Goal: Transaction & Acquisition: Purchase product/service

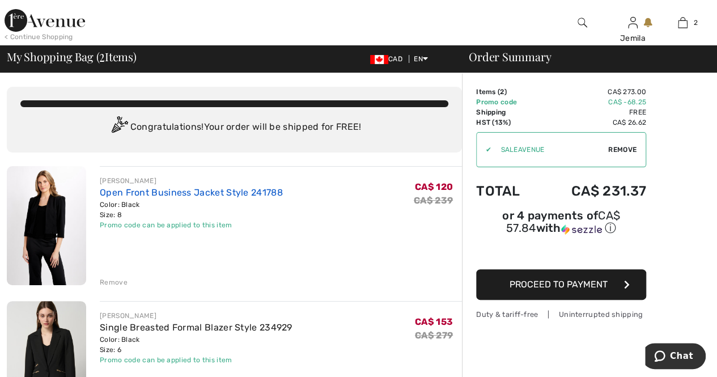
click at [124, 194] on link "Open Front Business Jacket Style 241788" at bounding box center [191, 192] width 183 height 11
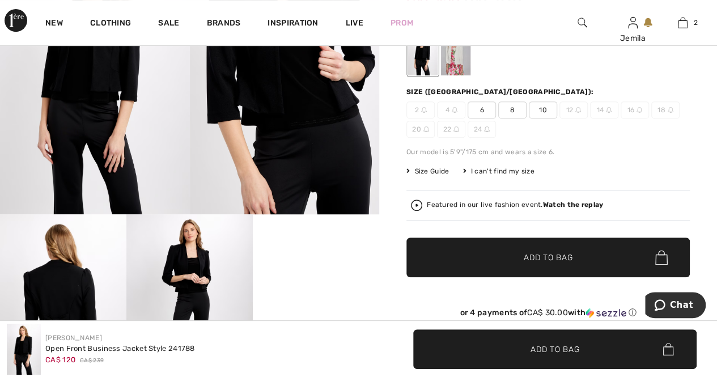
scroll to position [113, 0]
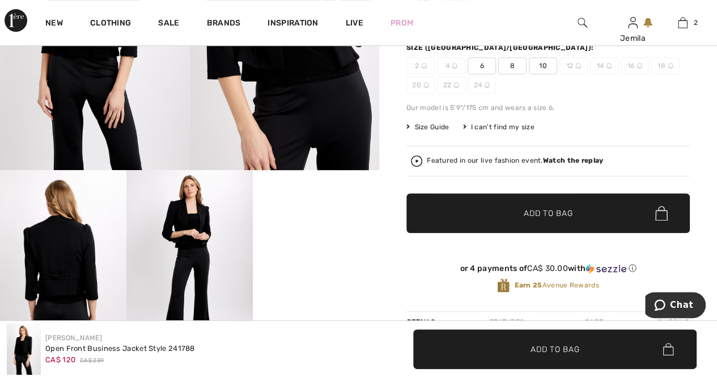
click at [76, 272] on img at bounding box center [63, 265] width 126 height 190
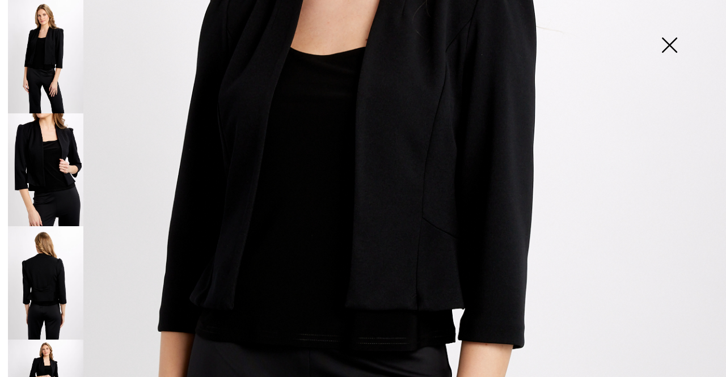
scroll to position [397, 0]
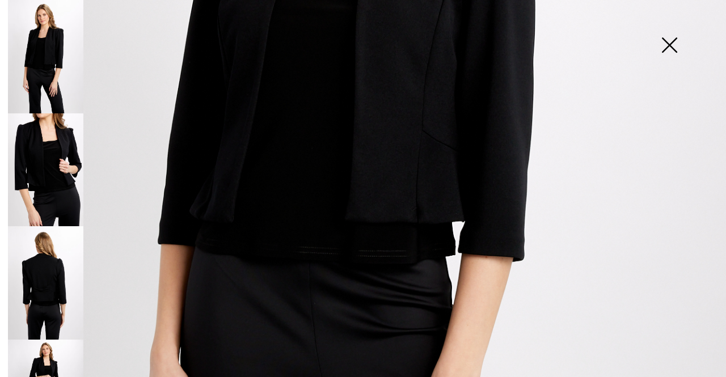
click at [51, 292] on img at bounding box center [45, 282] width 75 height 113
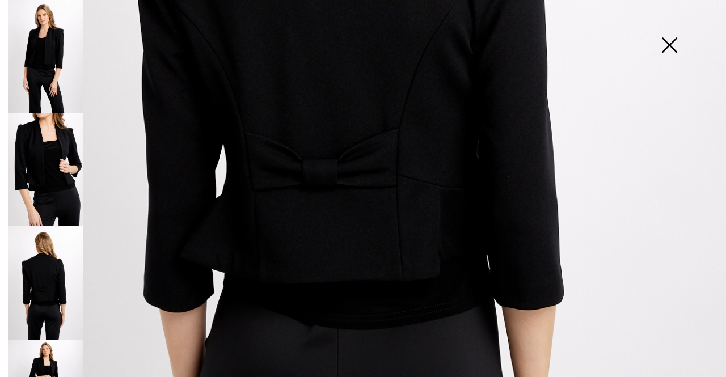
scroll to position [510, 0]
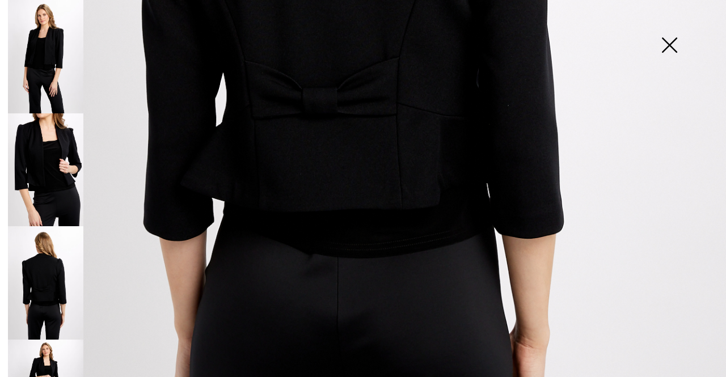
click at [674, 48] on img at bounding box center [669, 46] width 57 height 58
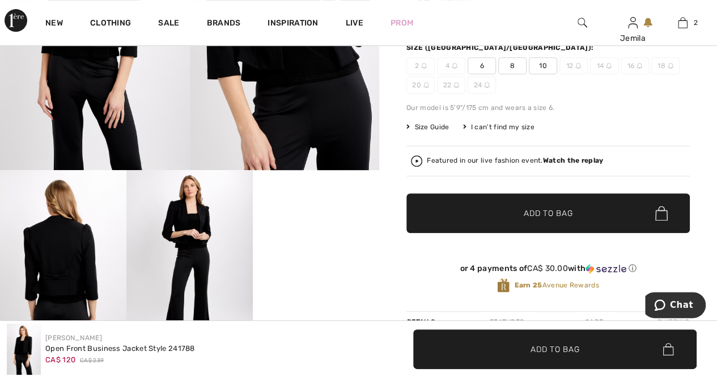
scroll to position [0, 0]
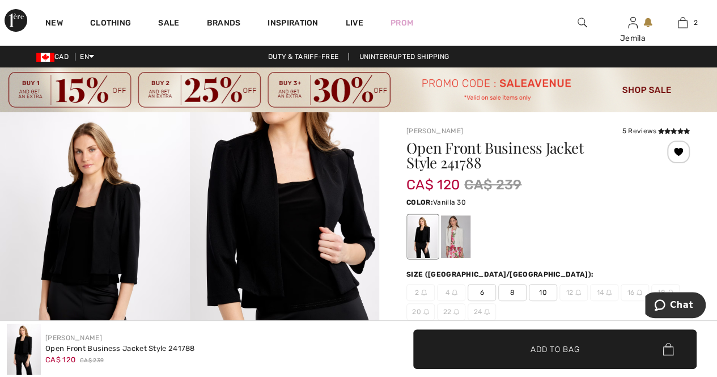
click at [457, 237] on div at bounding box center [455, 236] width 29 height 43
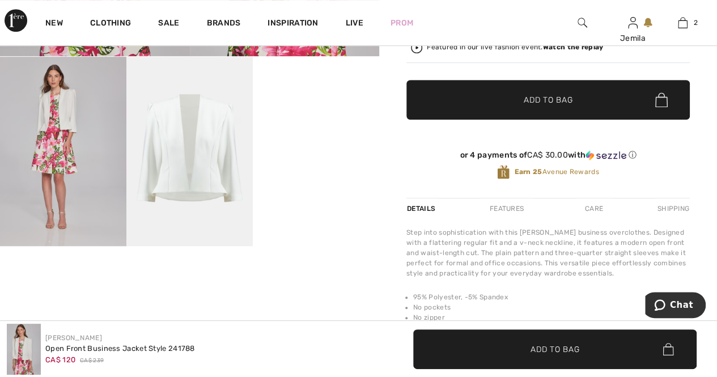
click at [211, 194] on img at bounding box center [189, 152] width 126 height 190
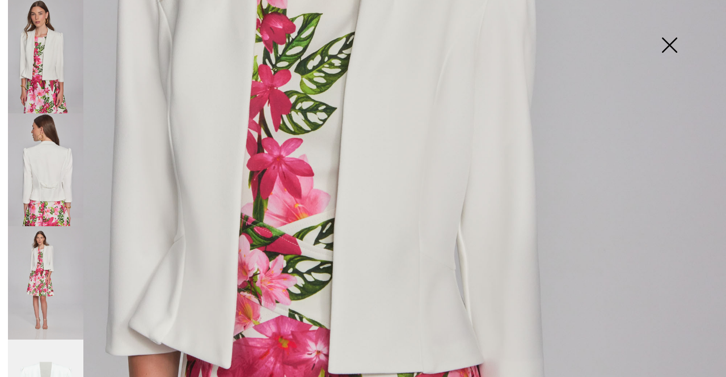
scroll to position [227, 0]
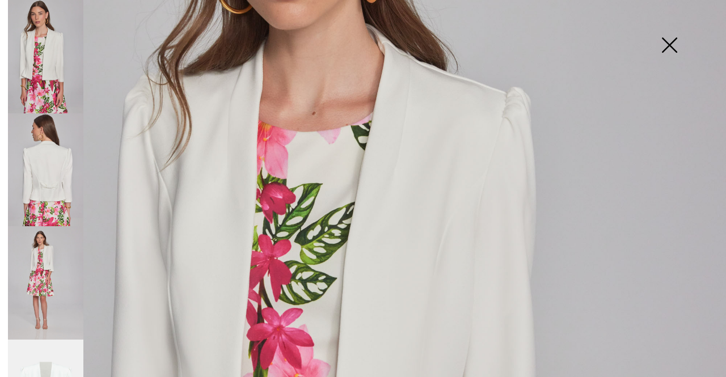
click at [50, 267] on img at bounding box center [45, 282] width 75 height 113
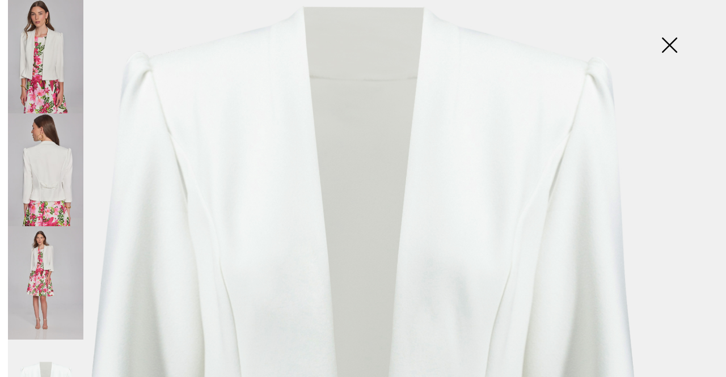
scroll to position [113, 0]
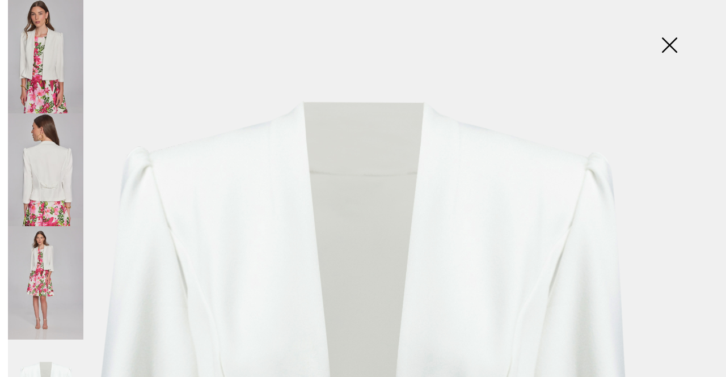
click at [41, 172] on img at bounding box center [45, 169] width 75 height 113
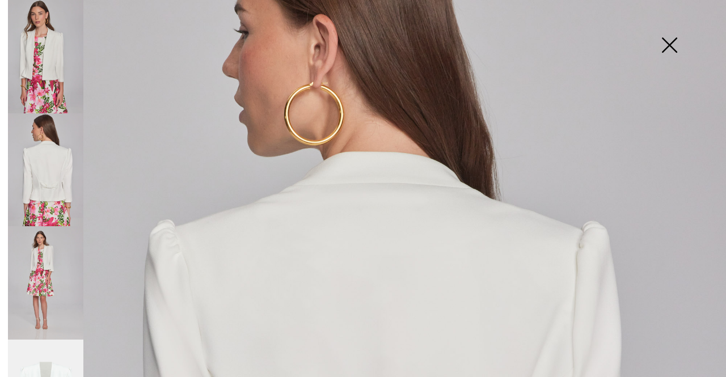
click at [674, 46] on img at bounding box center [669, 46] width 57 height 58
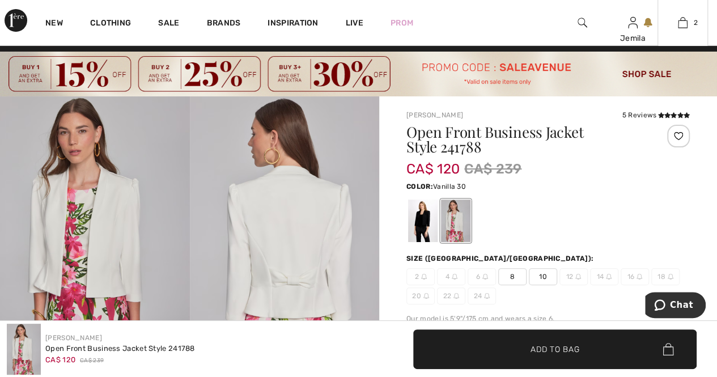
scroll to position [0, 0]
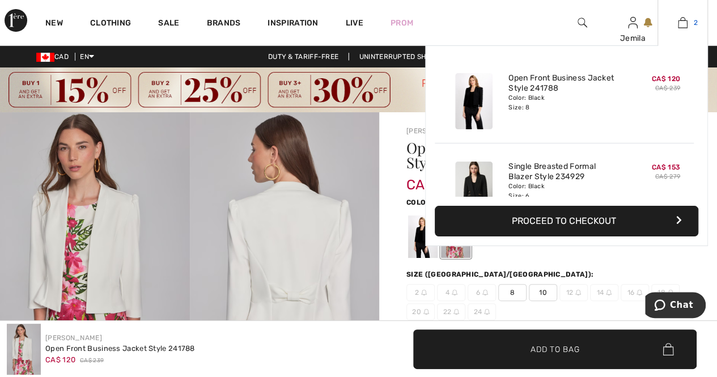
click at [686, 24] on img at bounding box center [683, 23] width 10 height 14
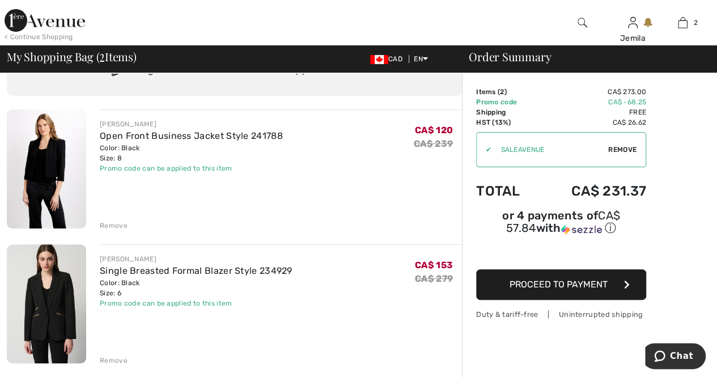
scroll to position [113, 0]
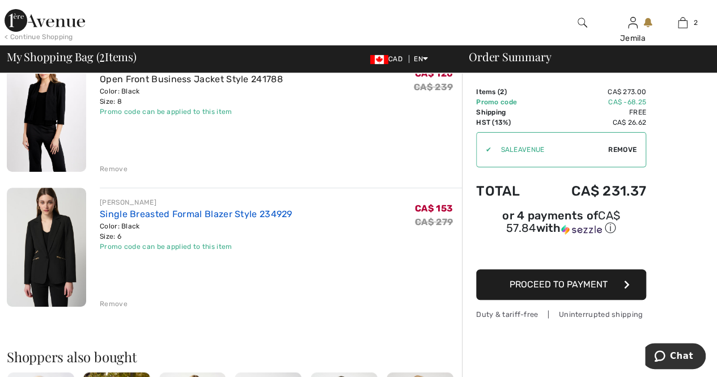
click at [184, 213] on link "Single Breasted Formal Blazer Style 234929" at bounding box center [196, 214] width 193 height 11
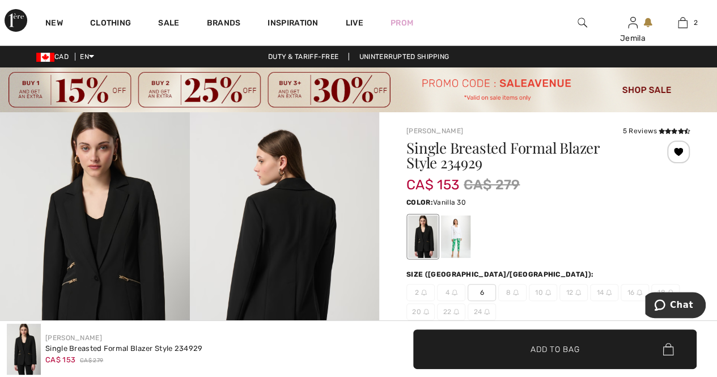
click at [456, 232] on div at bounding box center [455, 236] width 29 height 43
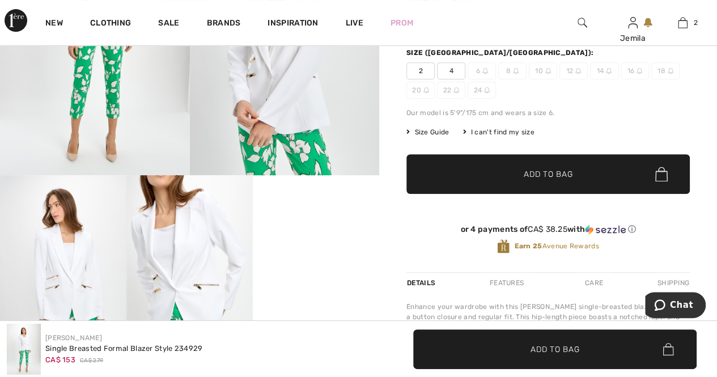
scroll to position [284, 0]
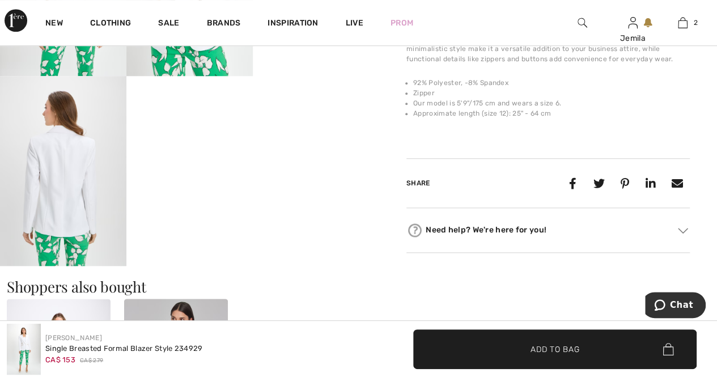
click at [73, 202] on img at bounding box center [63, 171] width 126 height 190
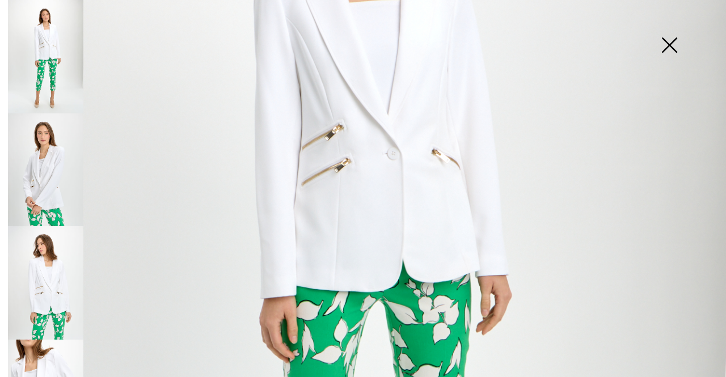
click at [62, 276] on img at bounding box center [45, 282] width 75 height 113
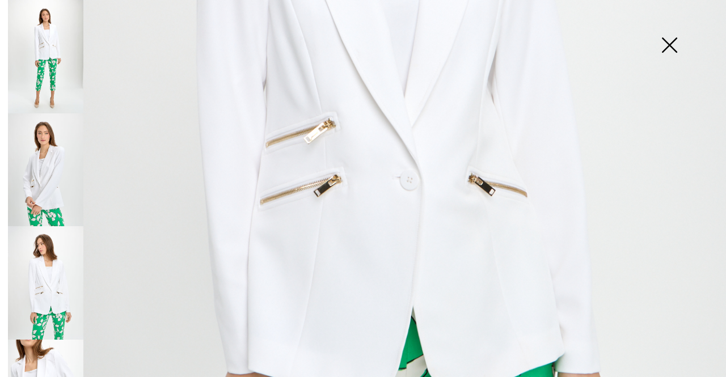
scroll to position [227, 0]
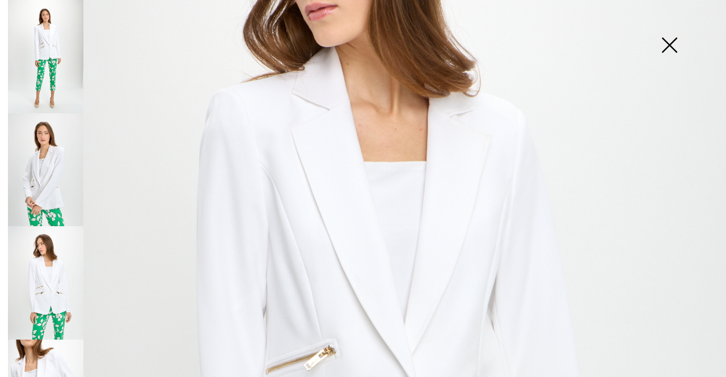
click at [54, 66] on img at bounding box center [45, 56] width 75 height 113
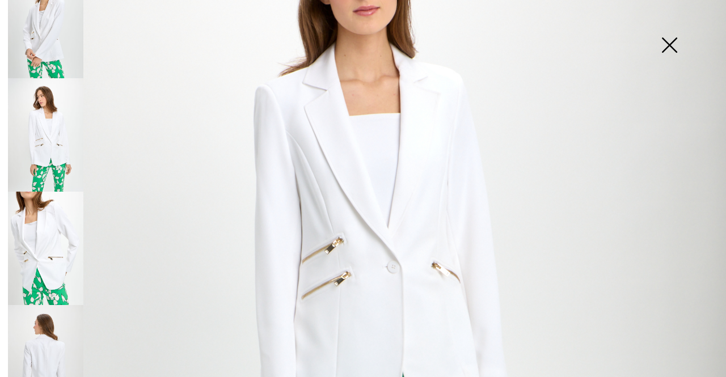
scroll to position [169, 0]
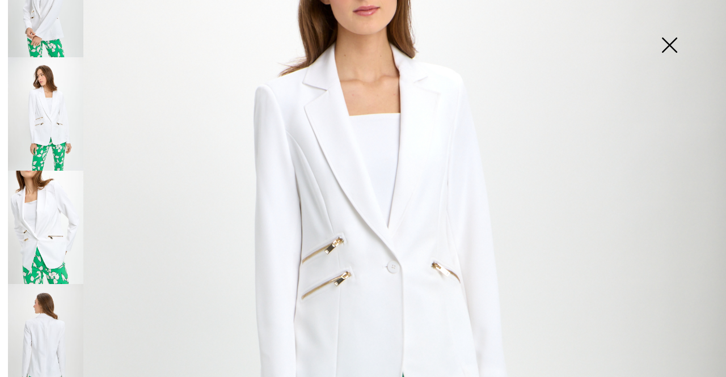
click at [37, 322] on img at bounding box center [45, 340] width 75 height 113
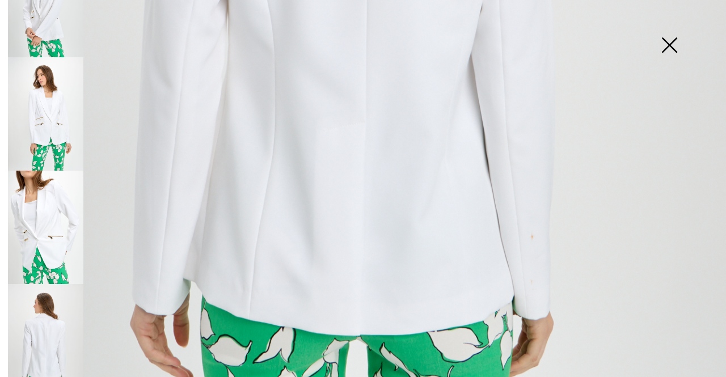
scroll to position [624, 0]
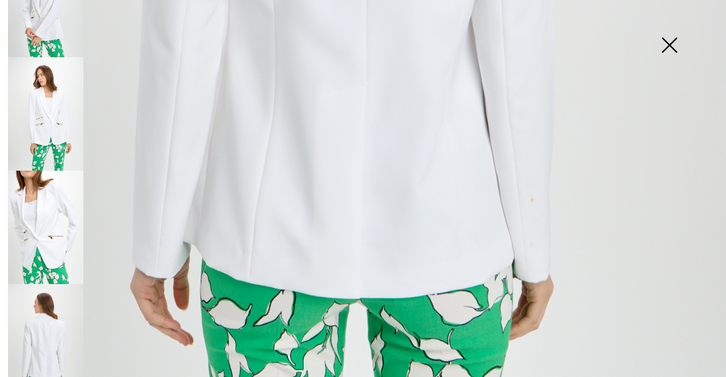
click at [56, 350] on img at bounding box center [45, 340] width 75 height 113
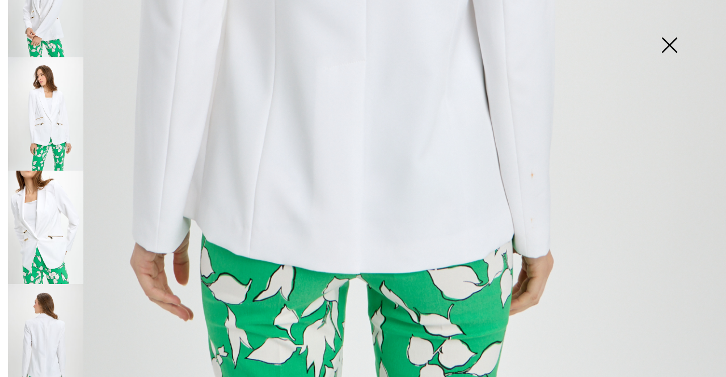
scroll to position [699, 0]
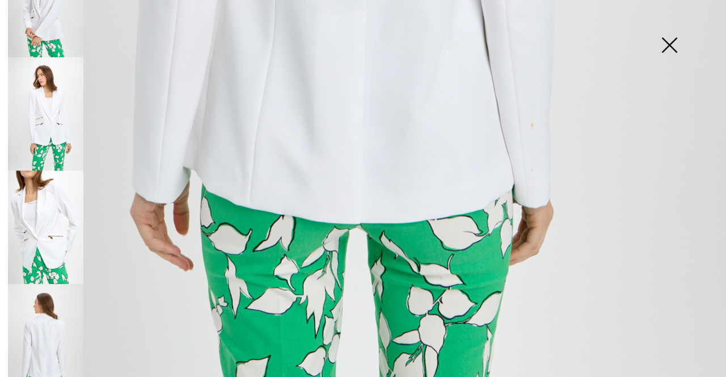
click at [57, 31] on img at bounding box center [45, 0] width 75 height 113
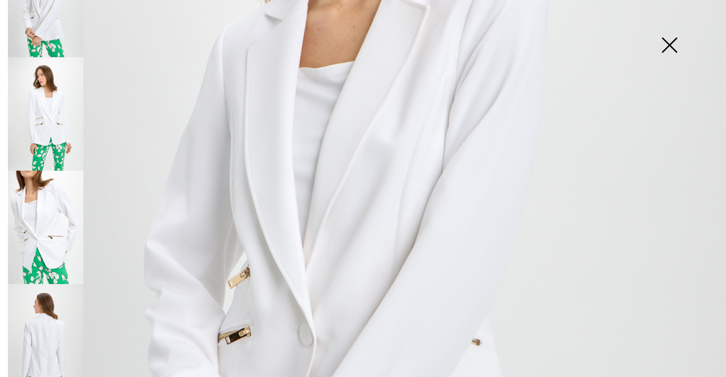
scroll to position [245, 0]
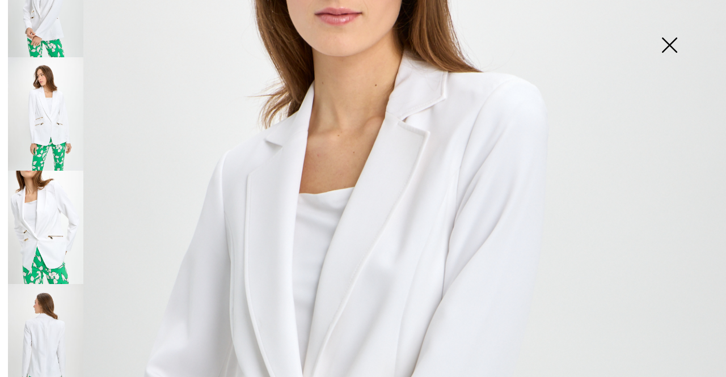
click at [55, 111] on img at bounding box center [45, 113] width 75 height 113
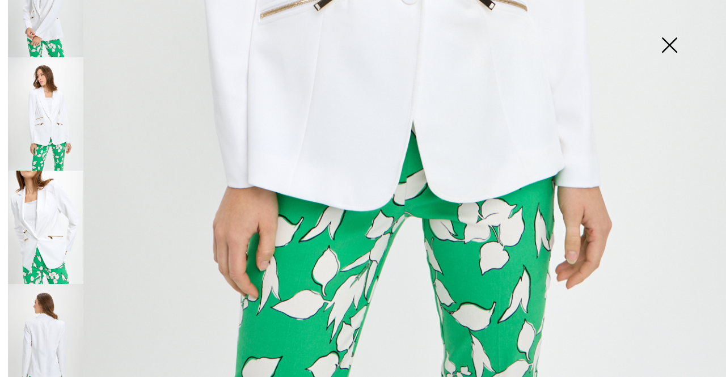
scroll to position [699, 0]
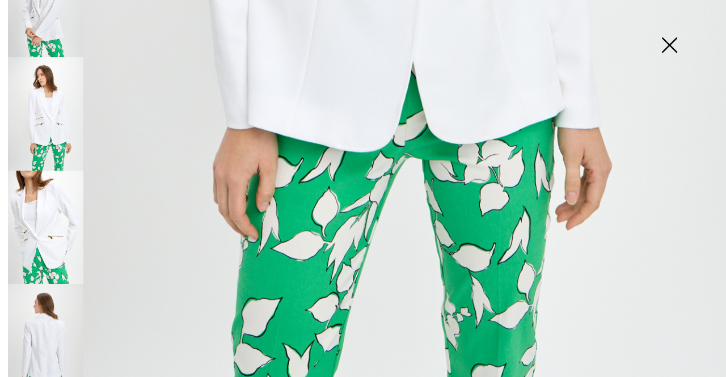
click at [673, 50] on img at bounding box center [669, 46] width 57 height 58
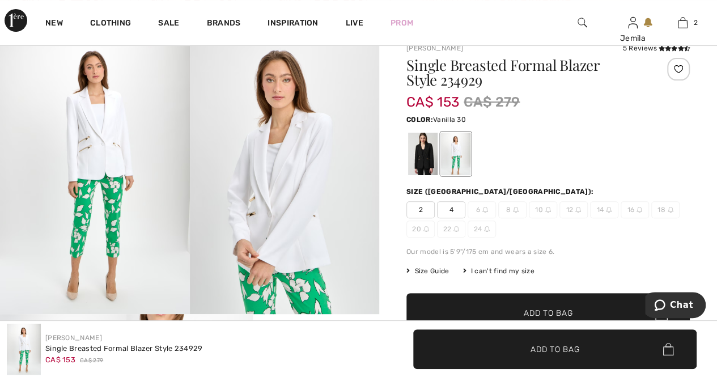
scroll to position [0, 0]
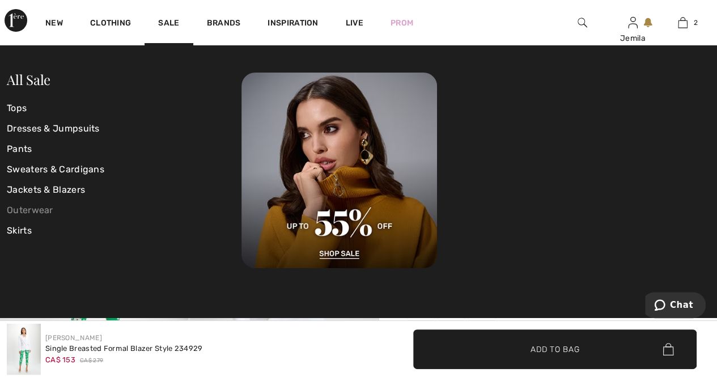
click at [32, 210] on link "Outerwear" at bounding box center [124, 210] width 235 height 20
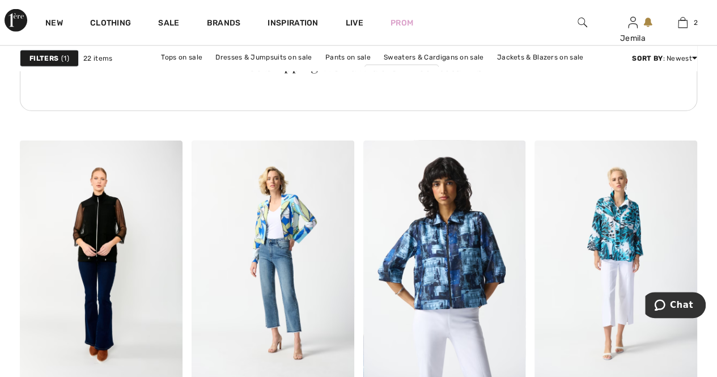
scroll to position [1474, 0]
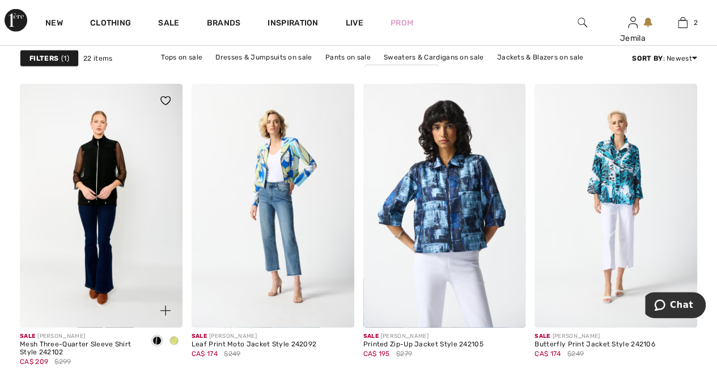
click at [172, 340] on span at bounding box center [174, 340] width 9 height 9
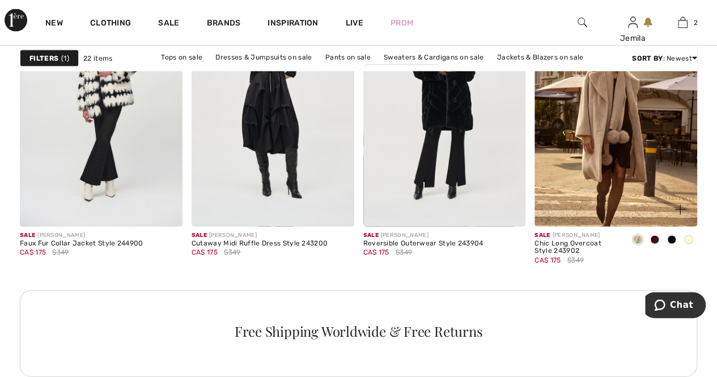
scroll to position [1134, 0]
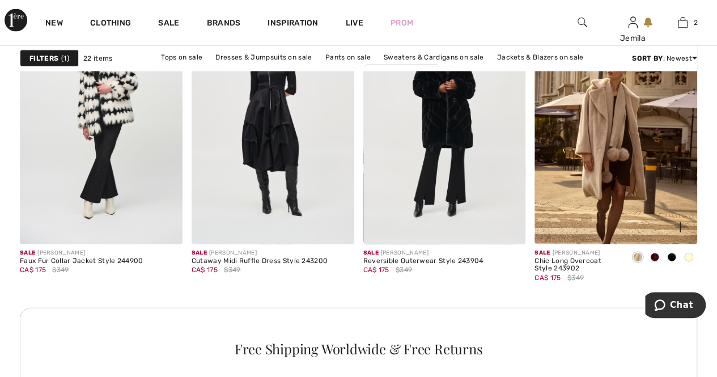
click at [690, 256] on span at bounding box center [688, 257] width 9 height 9
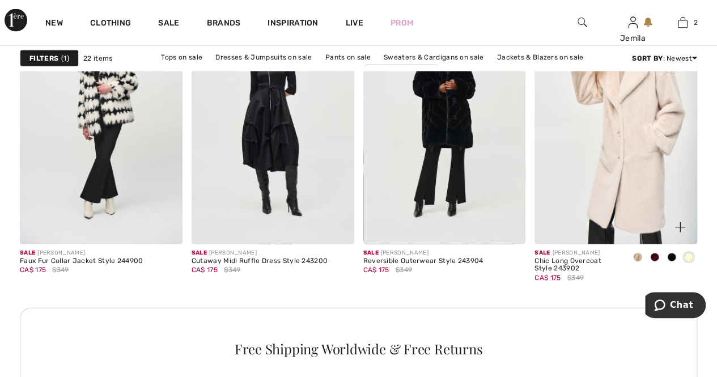
click at [675, 257] on span at bounding box center [671, 257] width 9 height 9
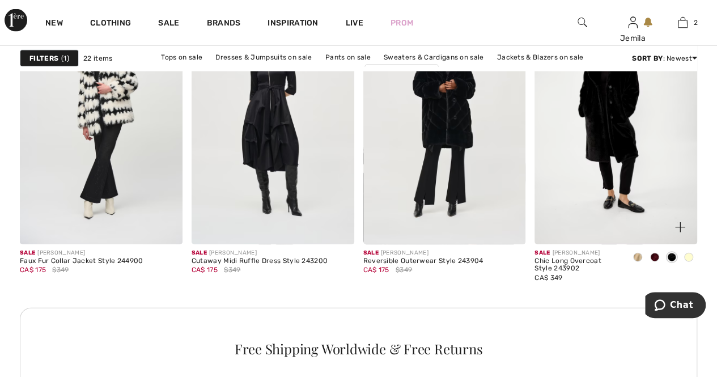
click at [654, 257] on span at bounding box center [654, 257] width 9 height 9
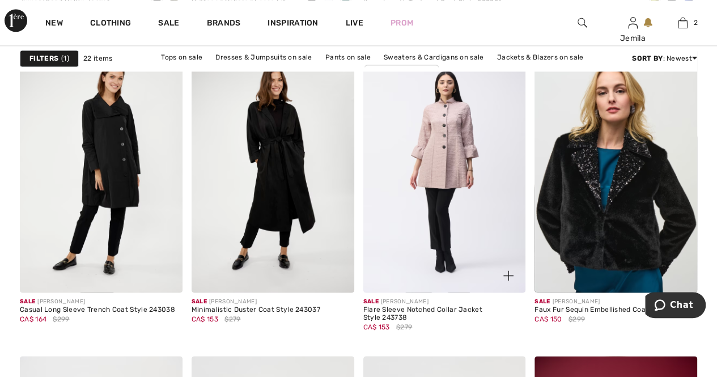
scroll to position [794, 0]
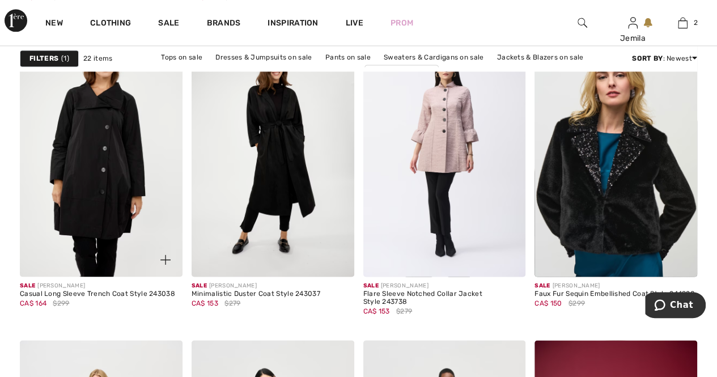
click at [119, 193] on img at bounding box center [101, 155] width 163 height 244
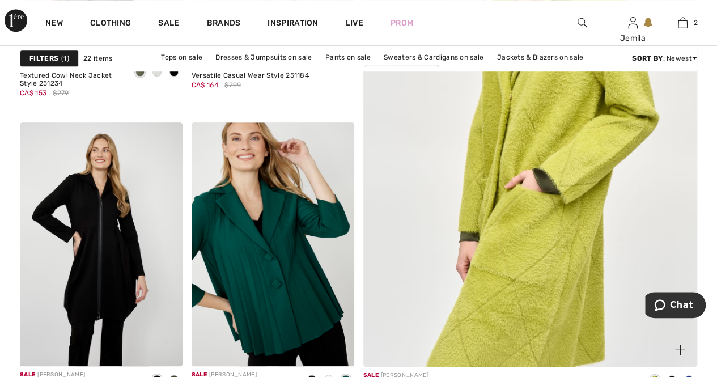
scroll to position [567, 0]
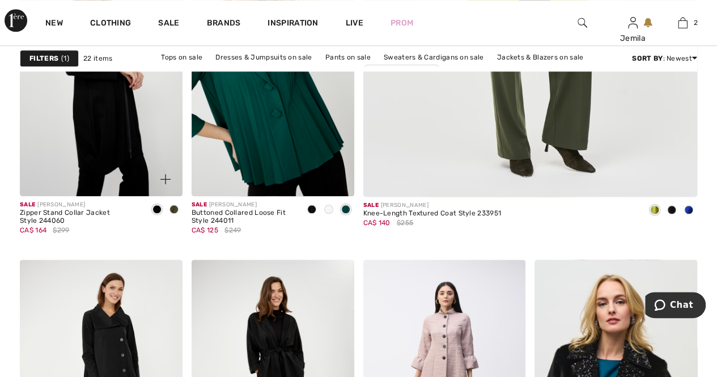
click at [121, 134] on img at bounding box center [101, 74] width 163 height 244
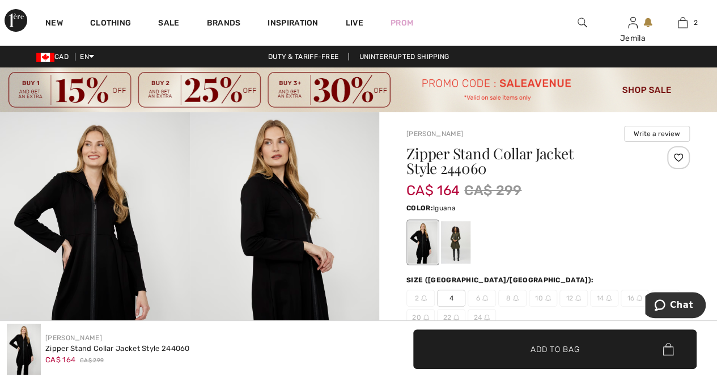
click at [456, 238] on div at bounding box center [455, 242] width 29 height 43
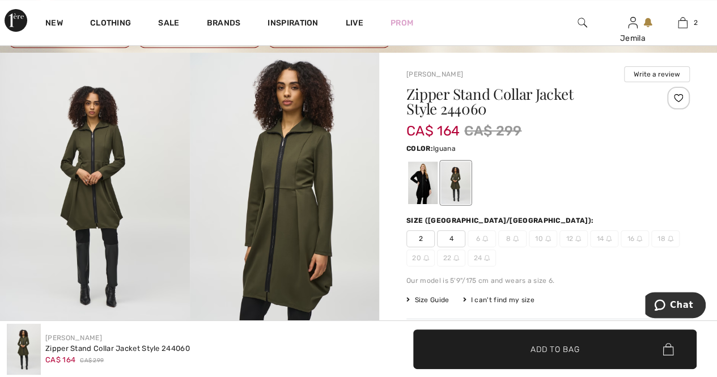
scroll to position [57, 0]
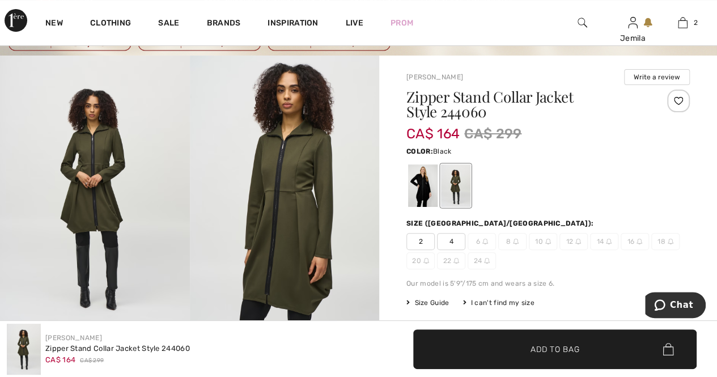
click at [426, 190] on div at bounding box center [422, 185] width 29 height 43
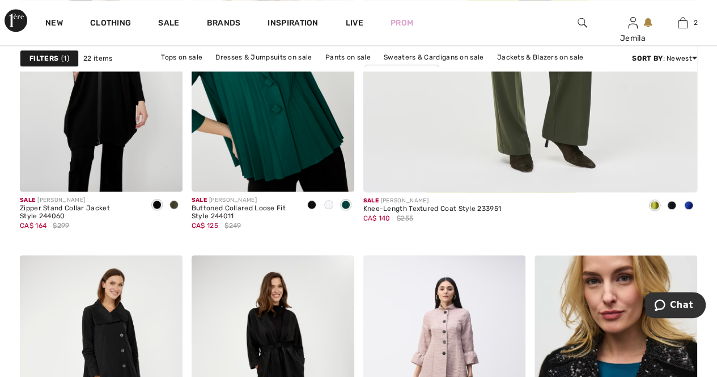
scroll to position [624, 0]
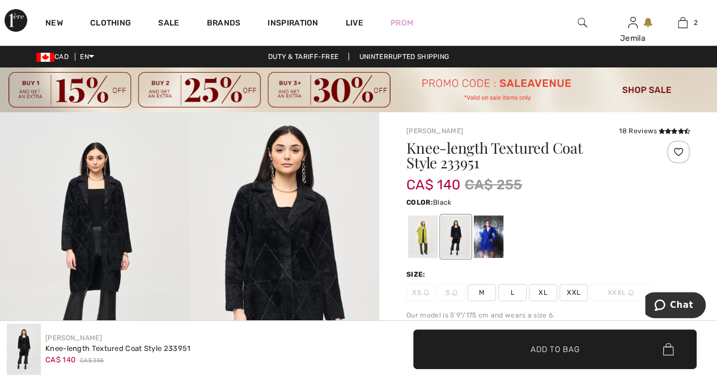
scroll to position [113, 0]
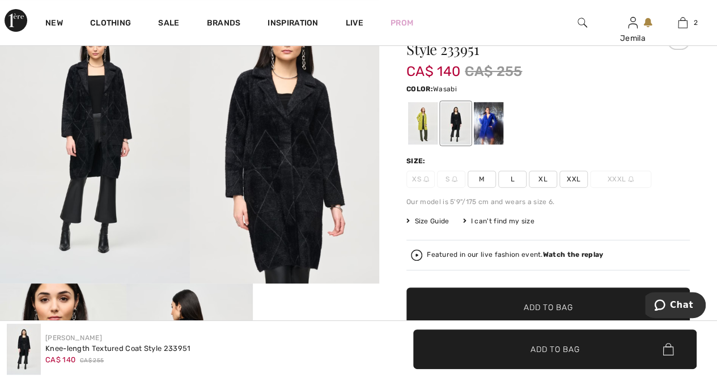
click at [417, 122] on div at bounding box center [422, 123] width 29 height 43
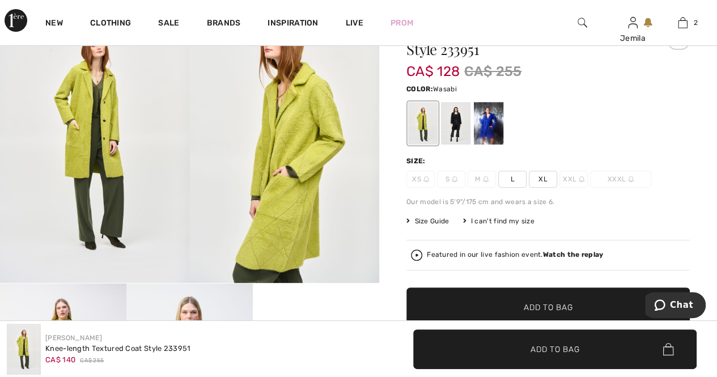
click at [101, 131] on img at bounding box center [95, 141] width 190 height 284
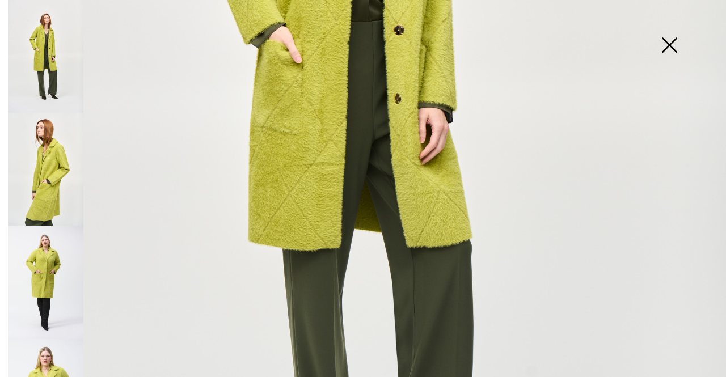
scroll to position [510, 0]
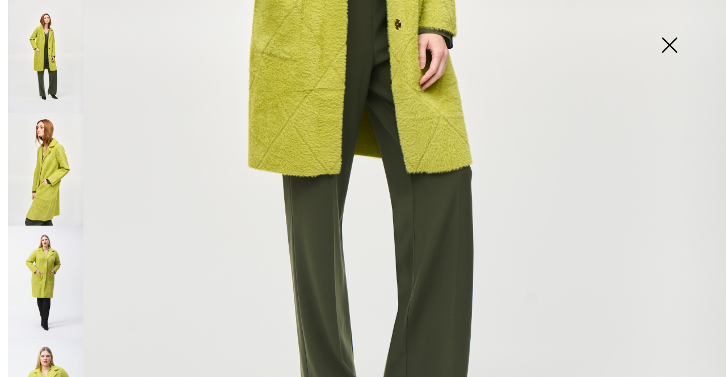
click at [53, 175] on img at bounding box center [45, 169] width 75 height 113
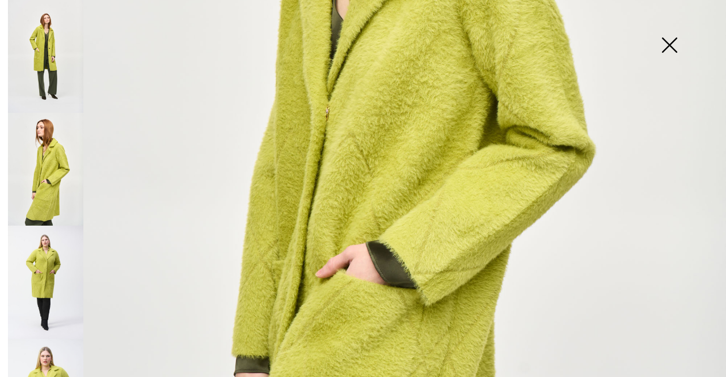
scroll to position [284, 0]
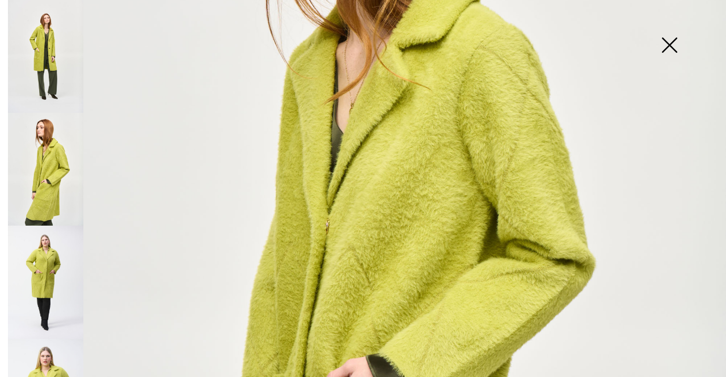
click at [671, 45] on img at bounding box center [669, 46] width 57 height 58
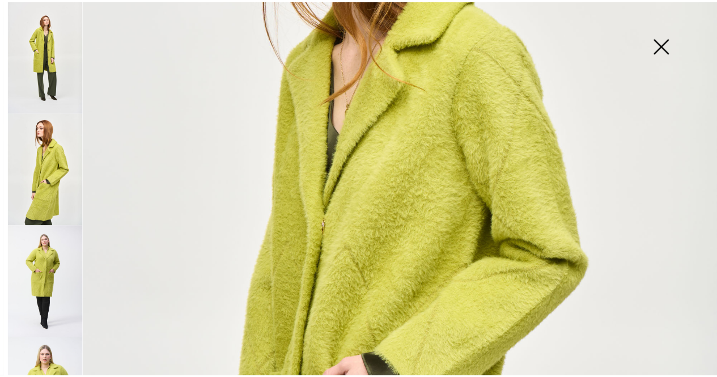
scroll to position [113, 0]
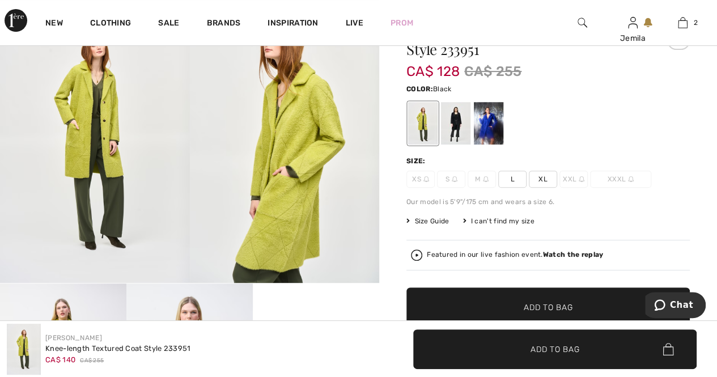
click at [458, 121] on div at bounding box center [455, 123] width 29 height 43
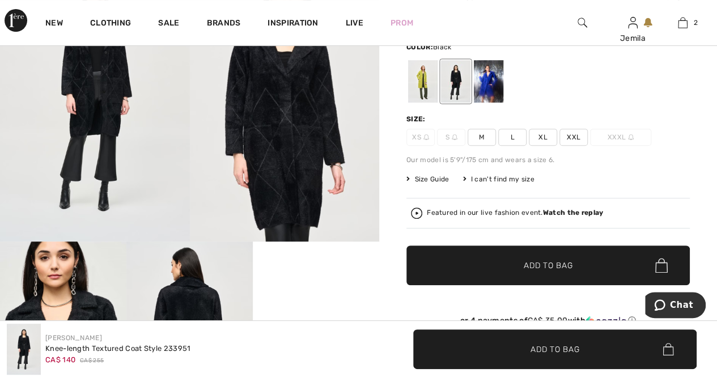
scroll to position [57, 0]
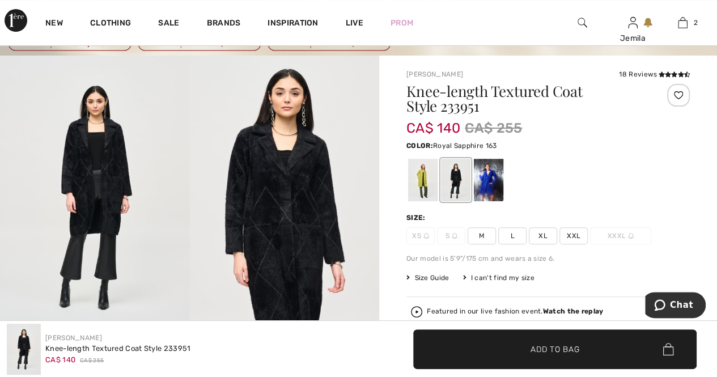
click at [489, 182] on div at bounding box center [488, 180] width 29 height 43
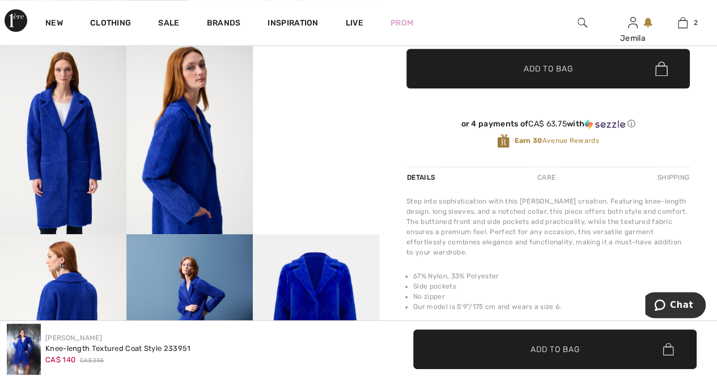
scroll to position [397, 0]
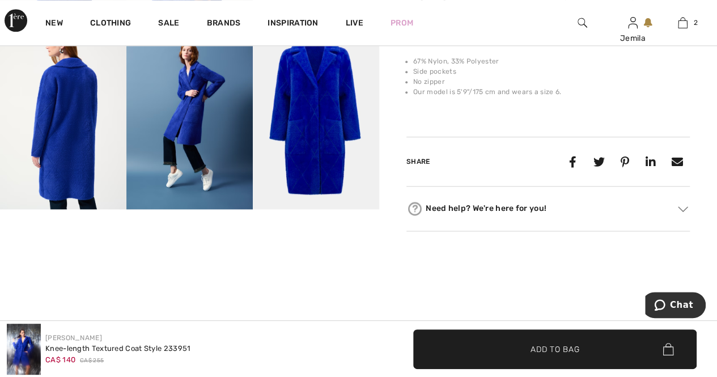
click at [206, 99] on img at bounding box center [189, 114] width 126 height 190
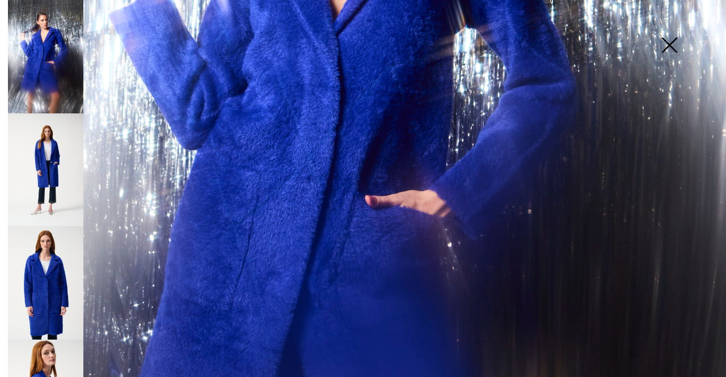
click at [674, 42] on img at bounding box center [669, 46] width 57 height 58
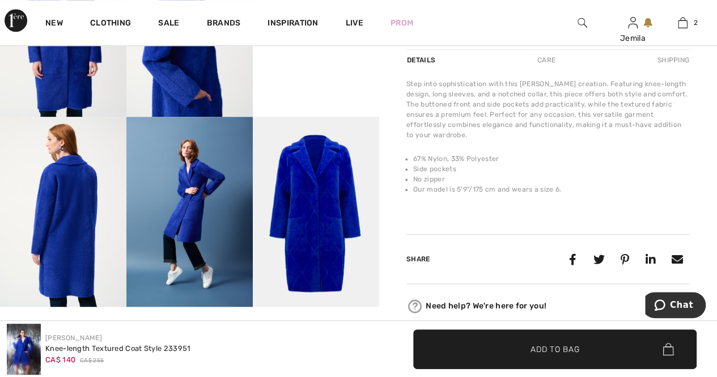
scroll to position [340, 0]
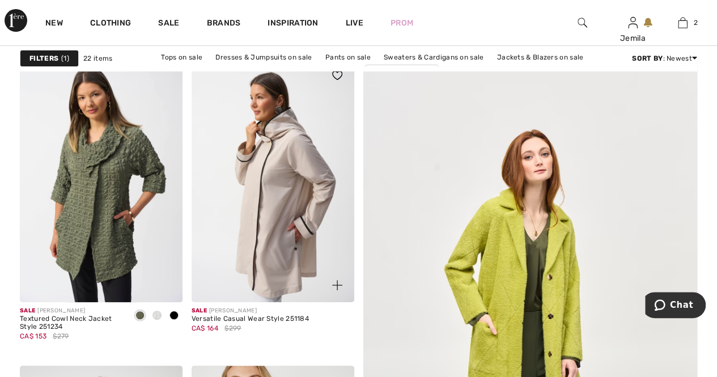
scroll to position [170, 0]
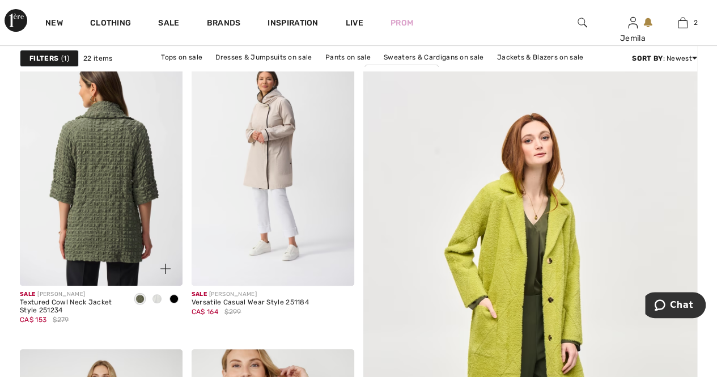
click at [103, 192] on img at bounding box center [101, 164] width 163 height 244
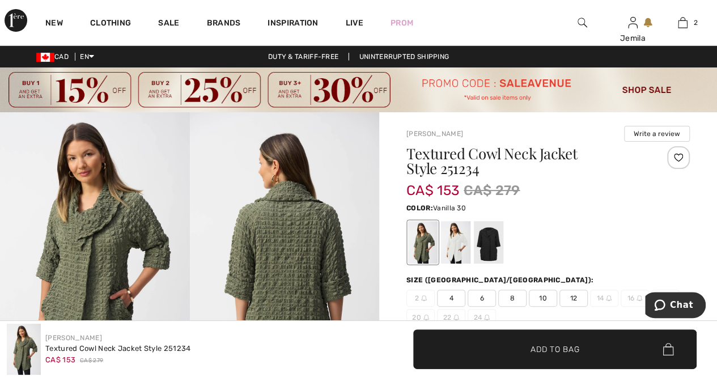
click at [451, 249] on div at bounding box center [455, 242] width 29 height 43
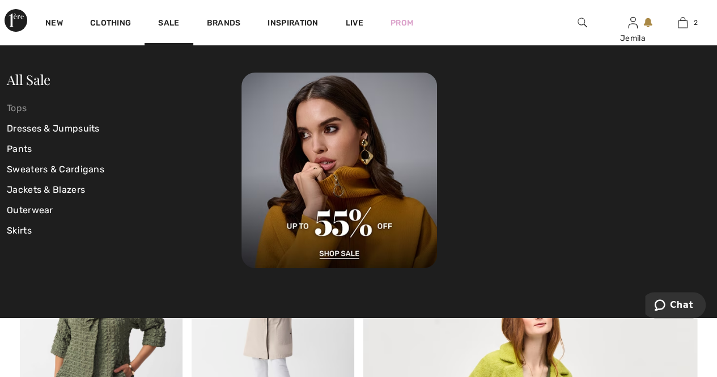
click at [21, 109] on link "Tops" at bounding box center [124, 108] width 235 height 20
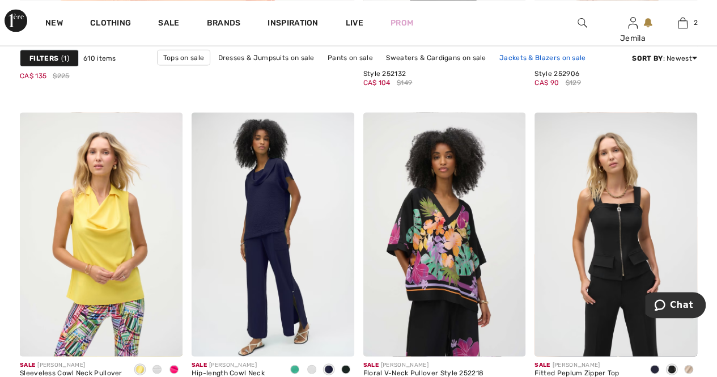
scroll to position [3062, 0]
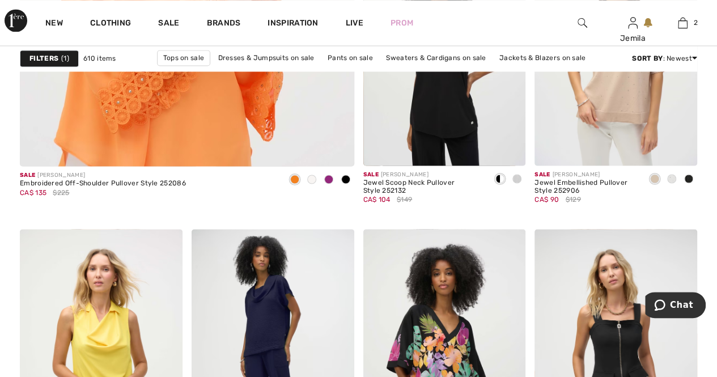
click at [581, 19] on img at bounding box center [583, 23] width 10 height 14
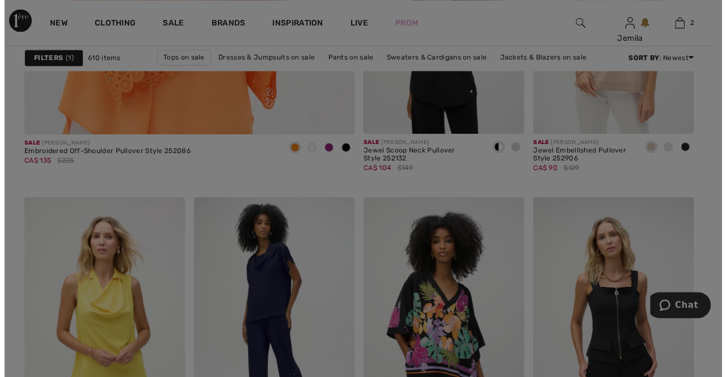
scroll to position [3088, 0]
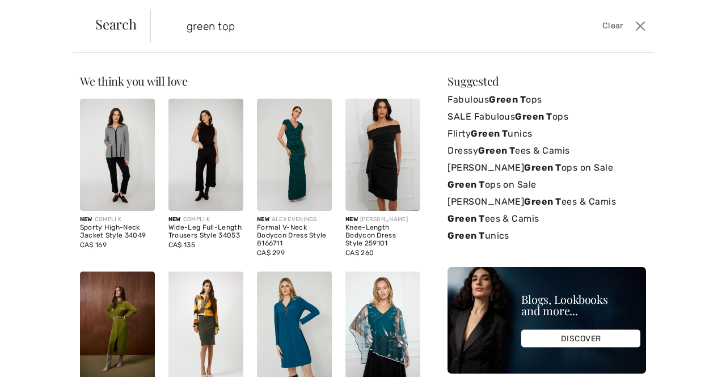
type input "green top"
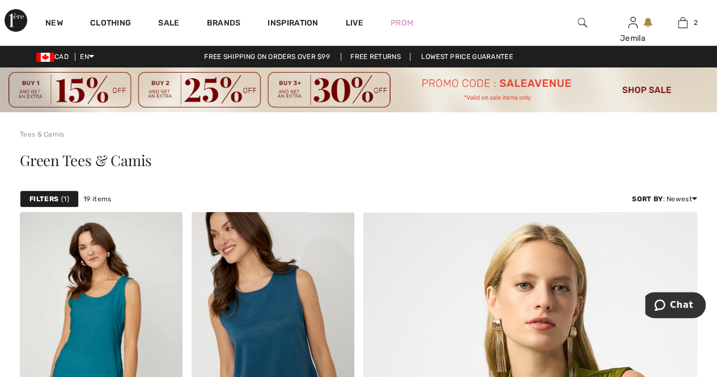
click at [580, 23] on img at bounding box center [583, 23] width 10 height 14
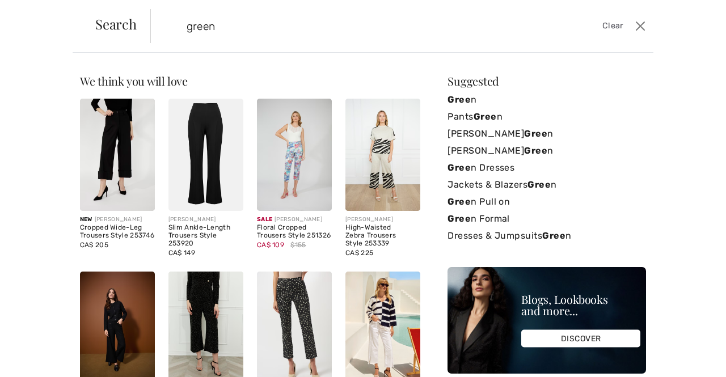
type input "green"
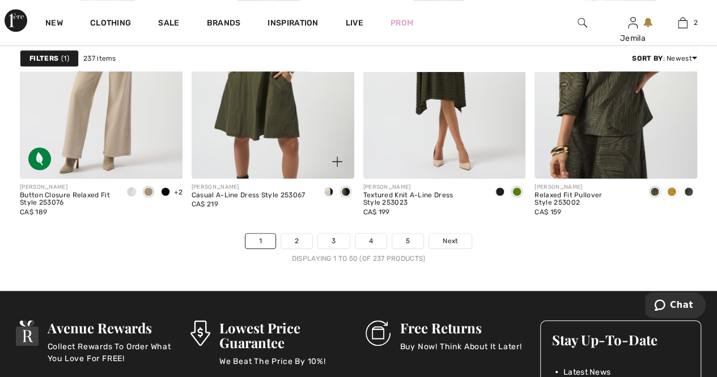
scroll to position [4649, 0]
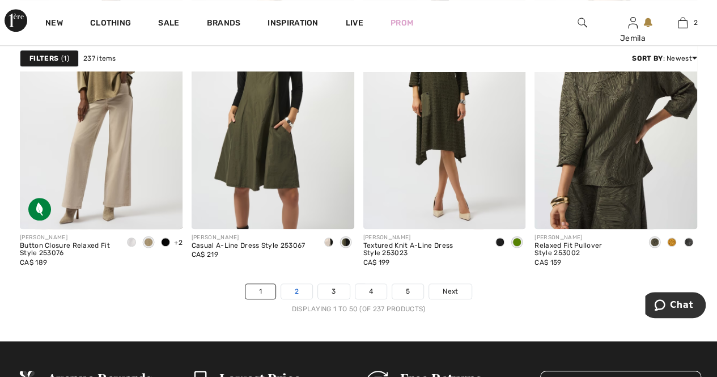
click at [295, 290] on link "2" at bounding box center [296, 291] width 31 height 15
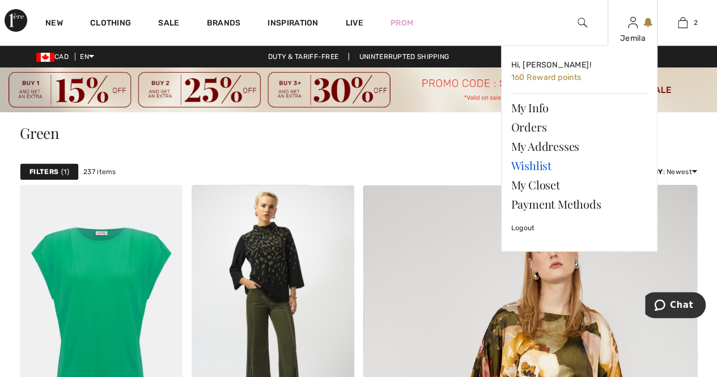
click at [534, 166] on link "Wishlist" at bounding box center [579, 165] width 137 height 19
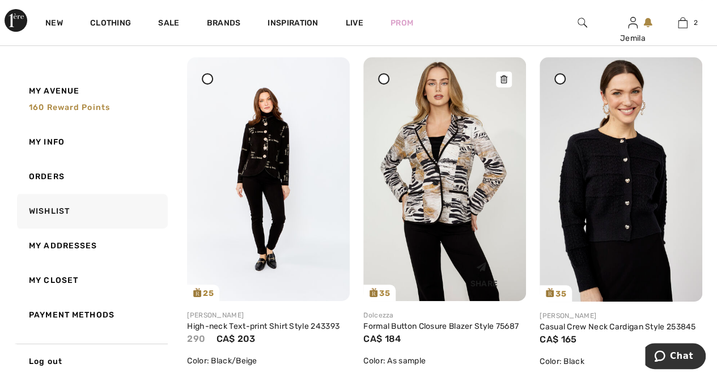
scroll to position [227, 0]
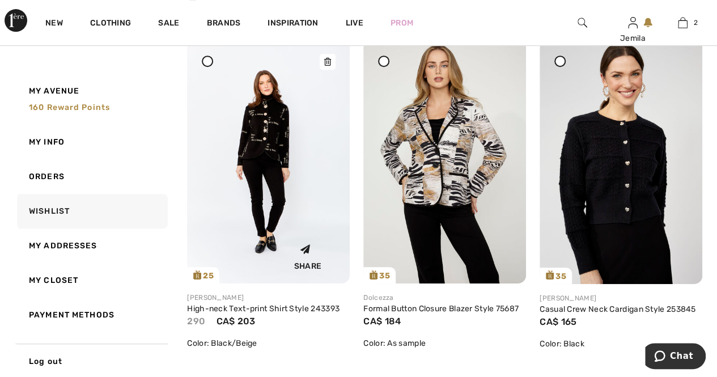
click at [277, 153] on img at bounding box center [268, 162] width 163 height 244
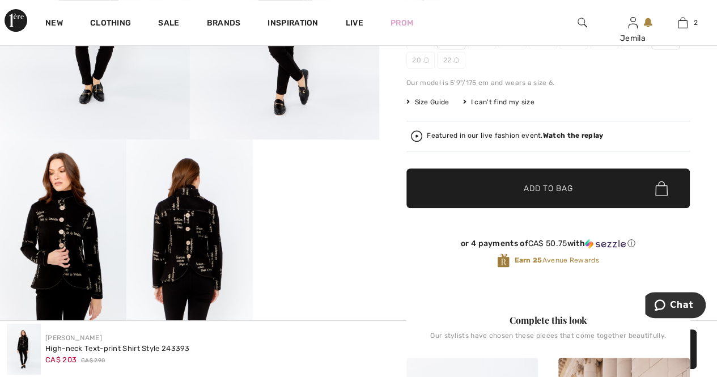
scroll to position [113, 0]
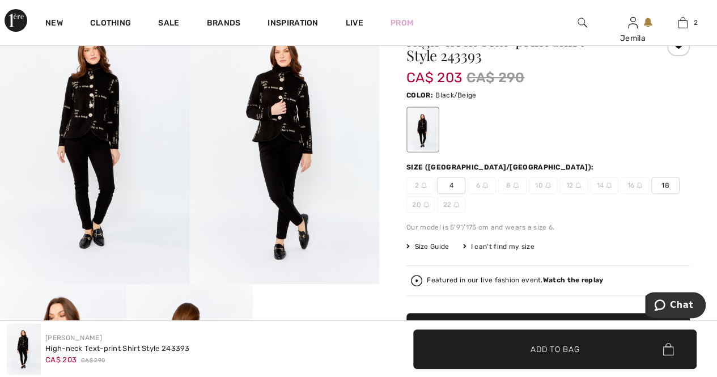
click at [109, 108] on img at bounding box center [95, 141] width 190 height 285
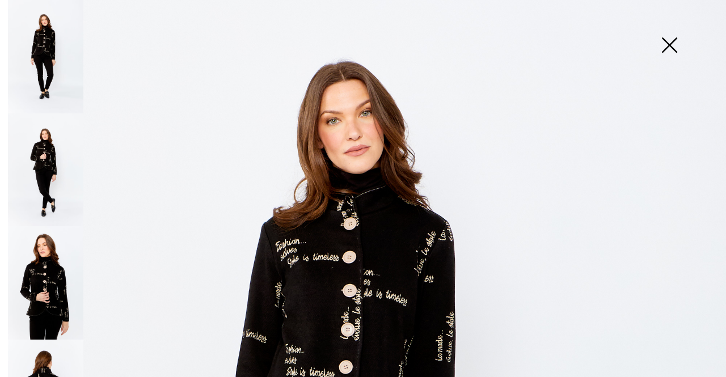
scroll to position [0, 0]
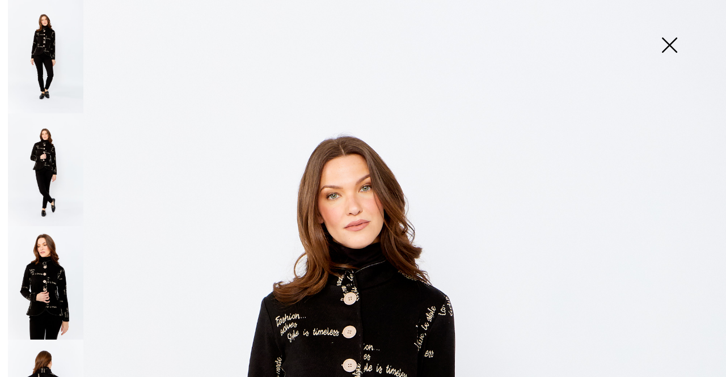
click at [671, 43] on img at bounding box center [669, 46] width 57 height 58
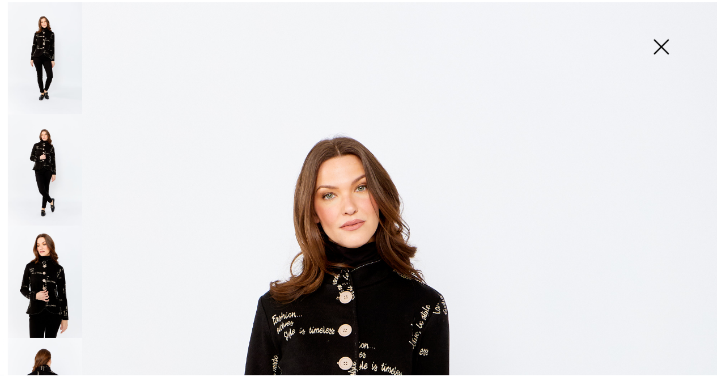
scroll to position [113, 0]
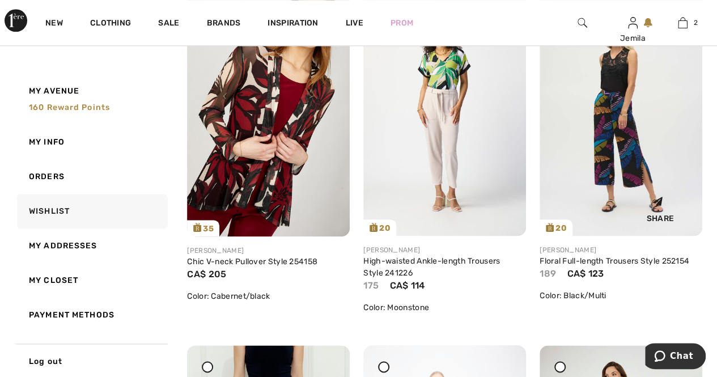
scroll to position [591, 0]
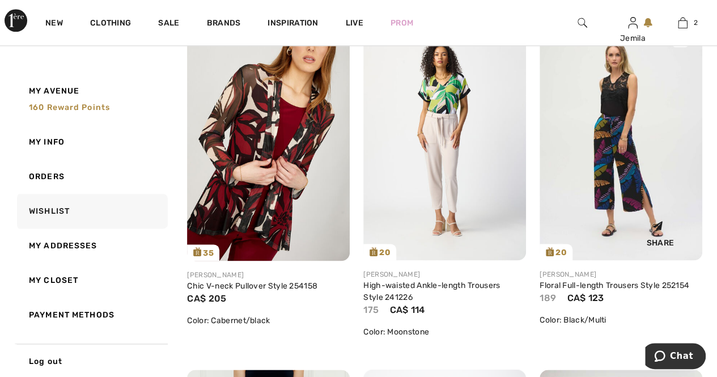
click at [618, 150] on img at bounding box center [621, 139] width 163 height 244
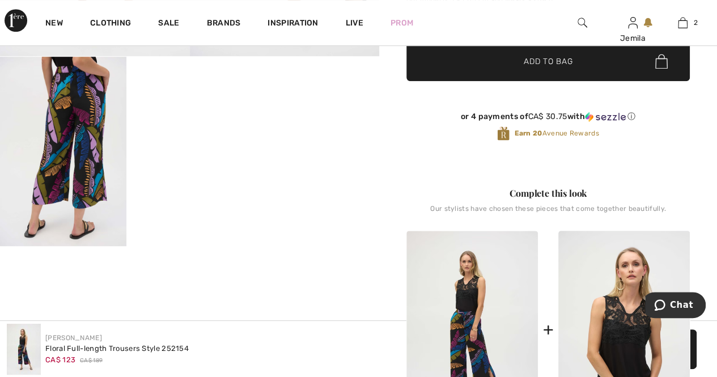
click at [188, 120] on video "Your browser does not support the video tag." at bounding box center [189, 89] width 126 height 64
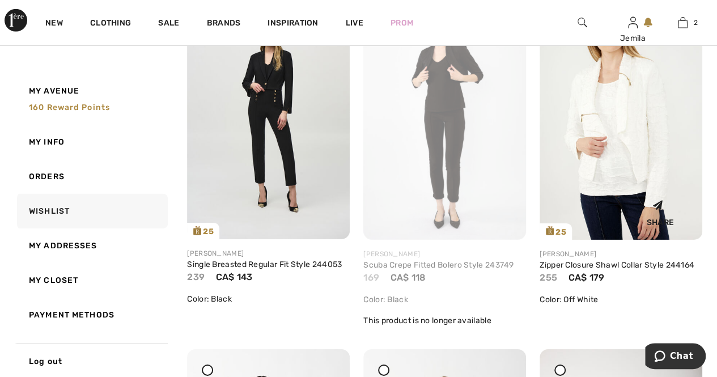
scroll to position [1669, 0]
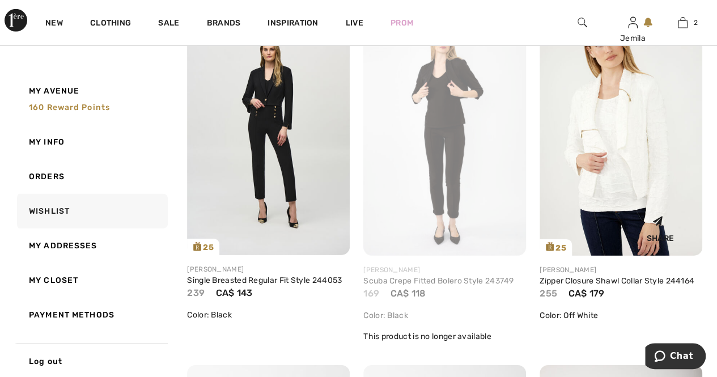
click at [636, 157] on img at bounding box center [621, 133] width 163 height 244
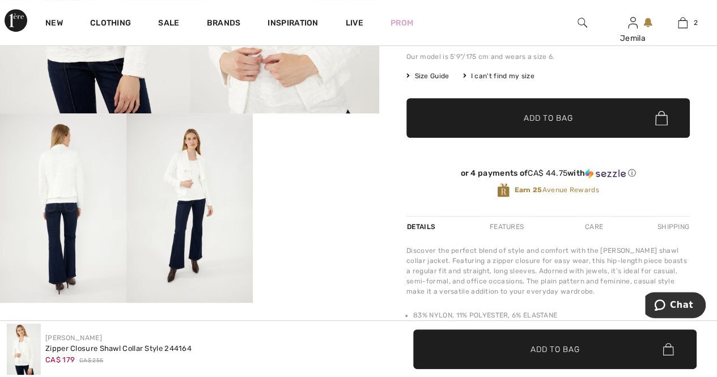
scroll to position [397, 0]
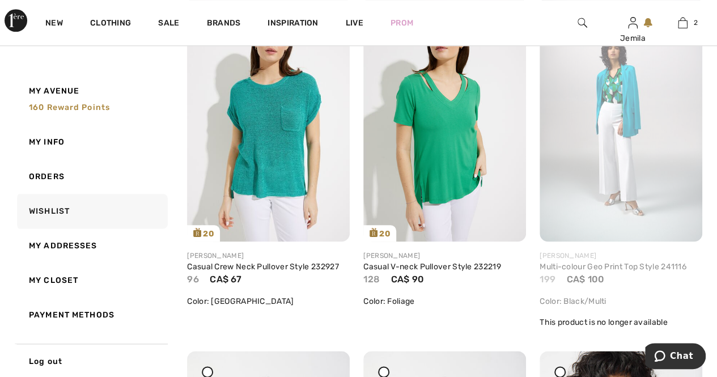
scroll to position [2746, 0]
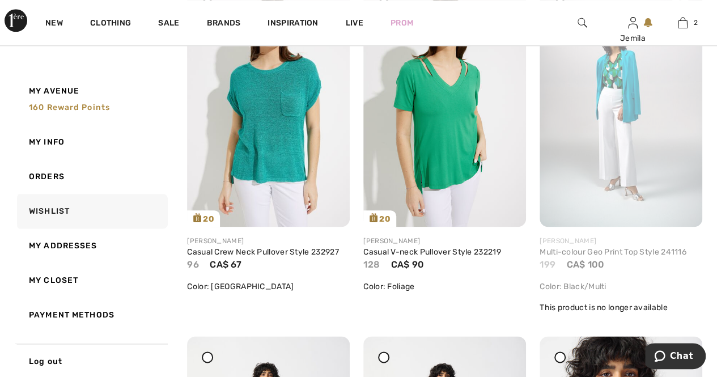
click at [602, 139] on img at bounding box center [621, 104] width 163 height 244
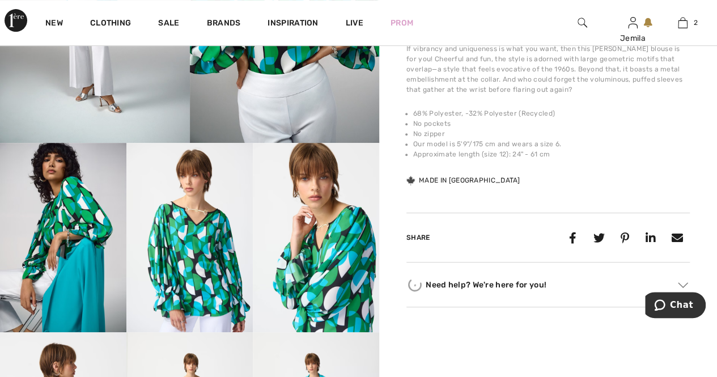
scroll to position [340, 0]
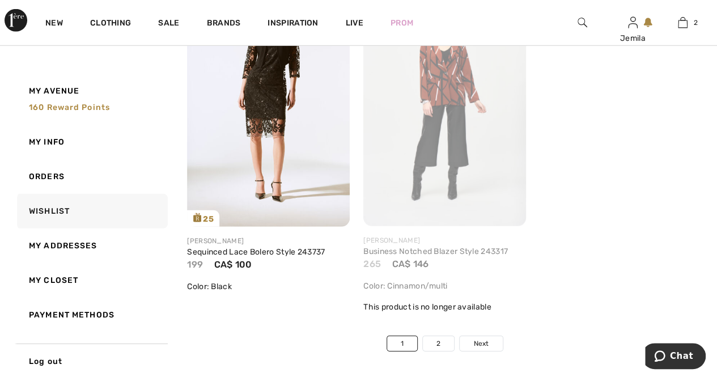
scroll to position [5865, 0]
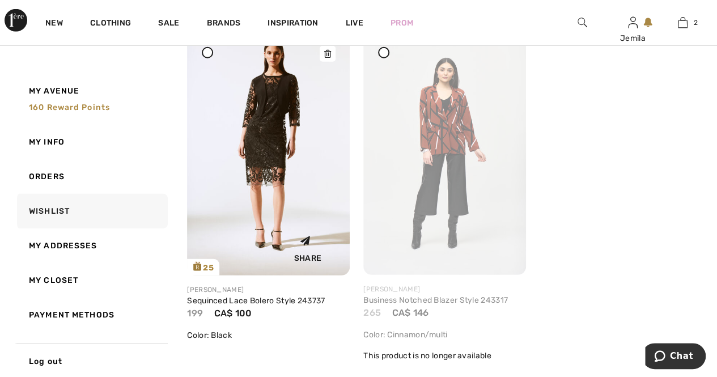
click at [270, 157] on img at bounding box center [268, 154] width 163 height 244
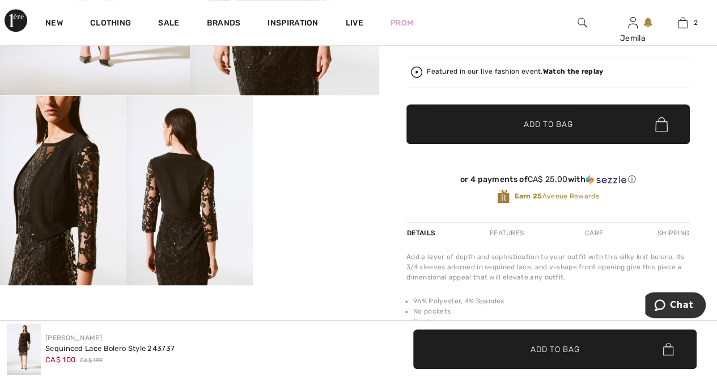
scroll to position [340, 0]
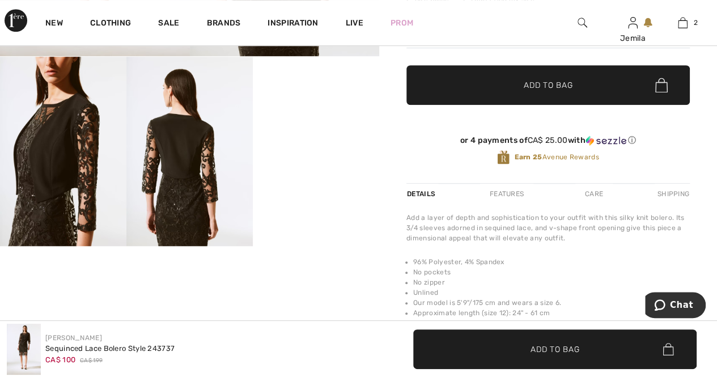
click at [98, 153] on img at bounding box center [63, 152] width 126 height 190
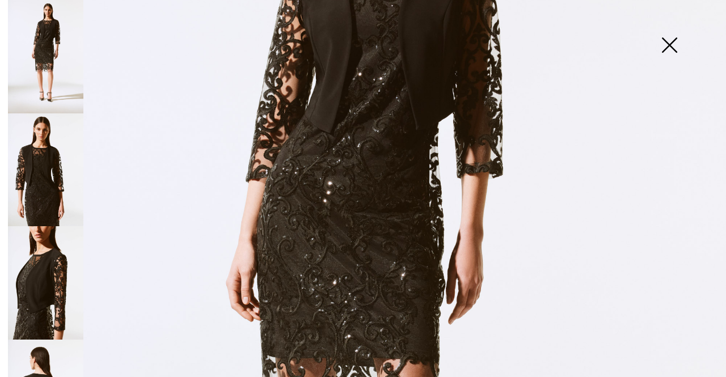
scroll to position [284, 0]
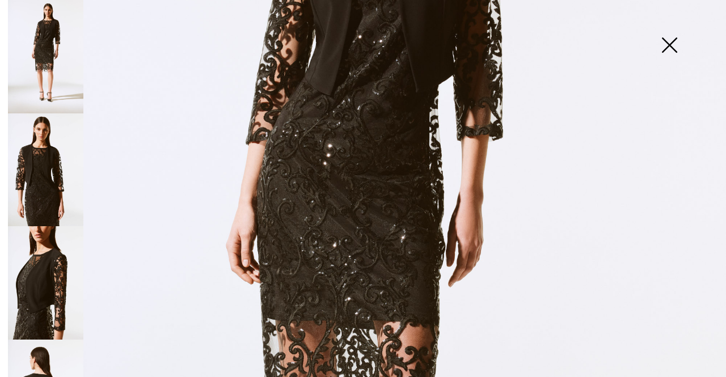
click at [53, 291] on img at bounding box center [45, 282] width 75 height 113
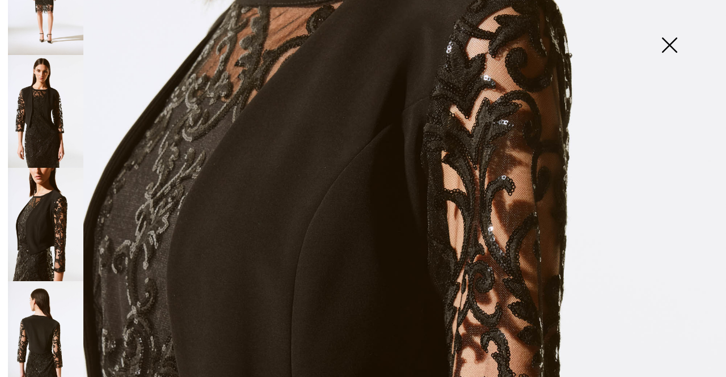
scroll to position [59, 0]
click at [39, 344] on img at bounding box center [45, 337] width 75 height 113
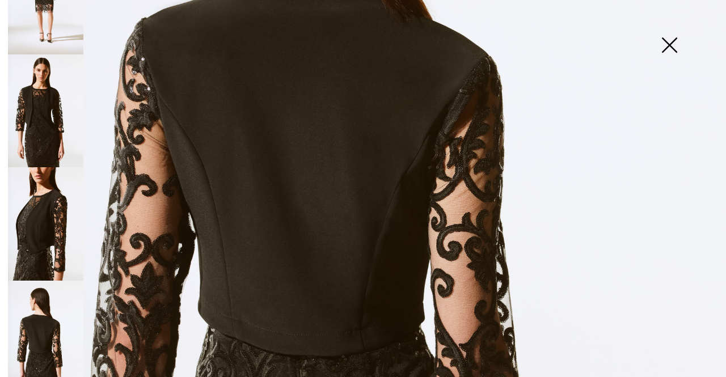
scroll to position [284, 0]
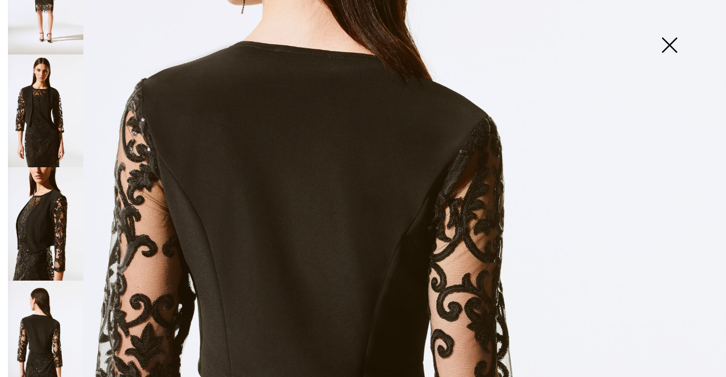
click at [49, 111] on img at bounding box center [45, 110] width 75 height 113
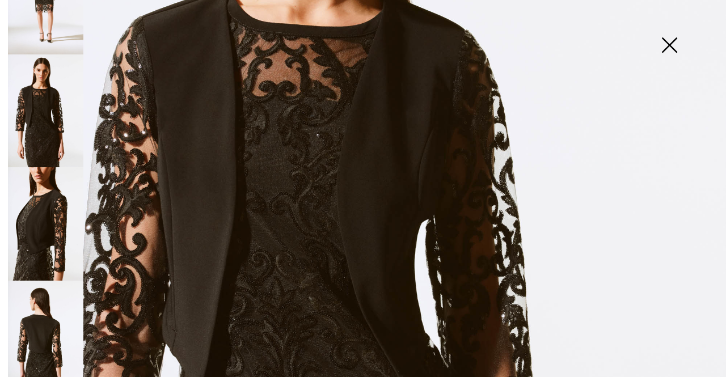
scroll to position [227, 0]
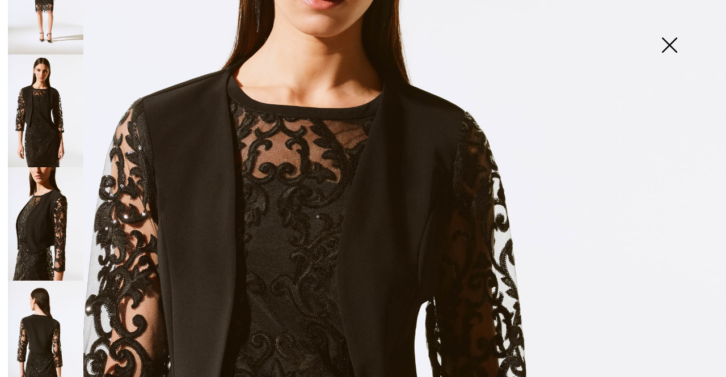
click at [45, 226] on img at bounding box center [45, 223] width 75 height 113
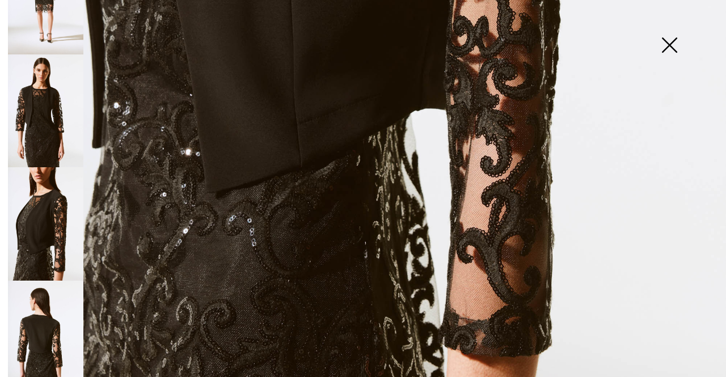
scroll to position [697, 0]
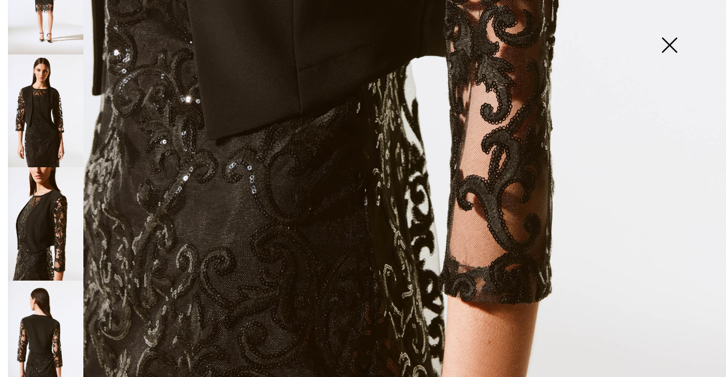
click at [47, 329] on img at bounding box center [45, 337] width 75 height 113
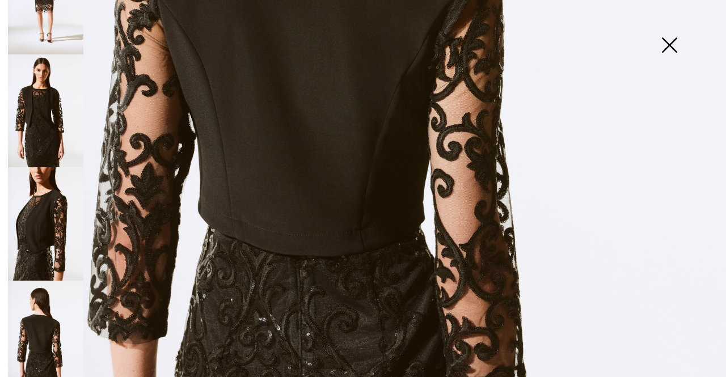
scroll to position [301, 0]
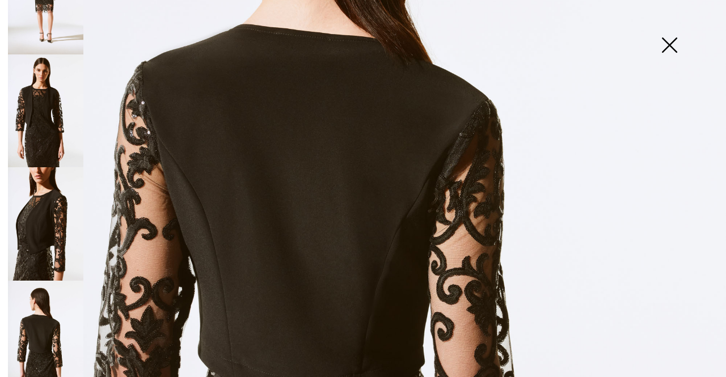
click at [45, 126] on img at bounding box center [45, 110] width 75 height 113
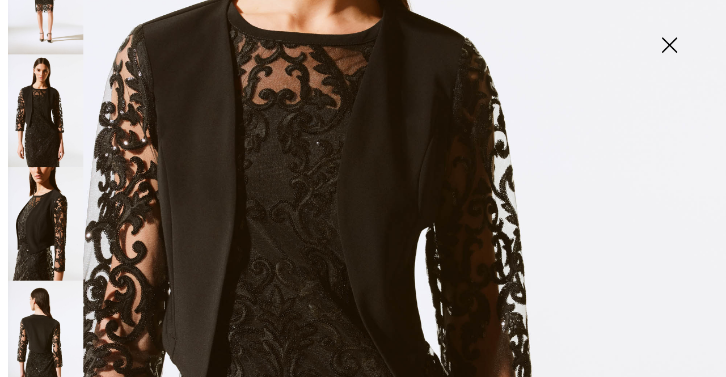
click at [672, 45] on img at bounding box center [669, 46] width 57 height 58
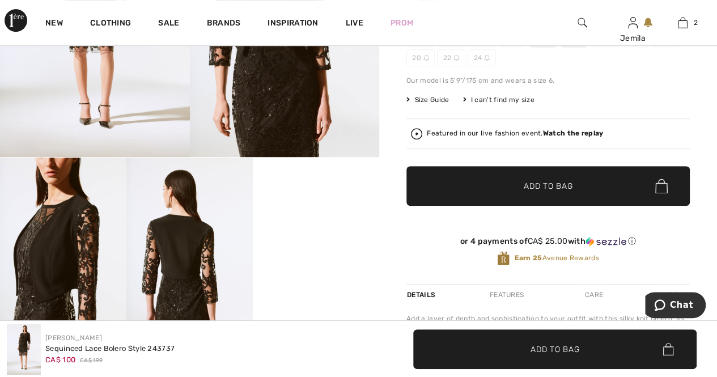
scroll to position [113, 0]
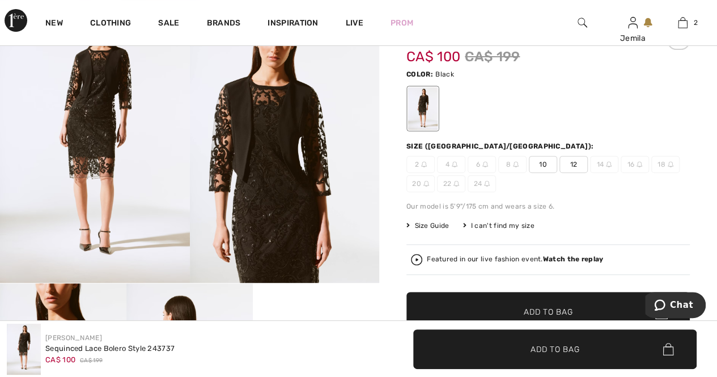
click at [544, 166] on span "10" at bounding box center [543, 164] width 28 height 17
click at [561, 310] on span "Add to Bag" at bounding box center [548, 312] width 49 height 12
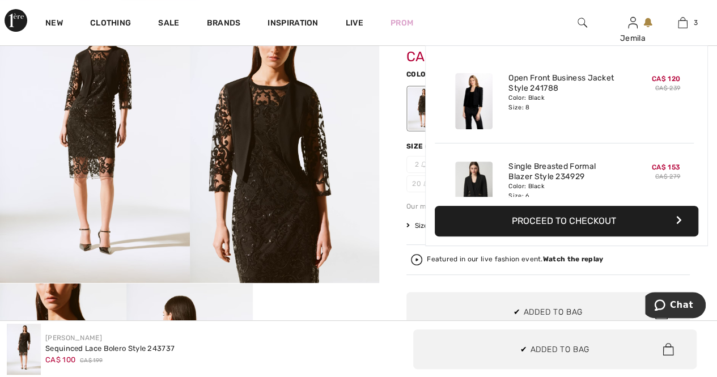
scroll to position [123, 0]
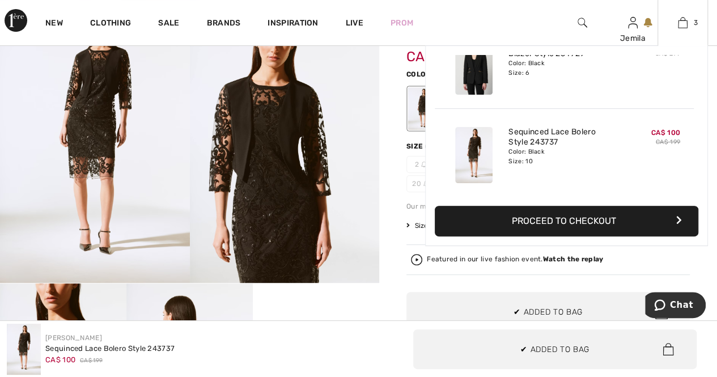
click at [517, 217] on button "Proceed to Checkout" at bounding box center [567, 221] width 264 height 31
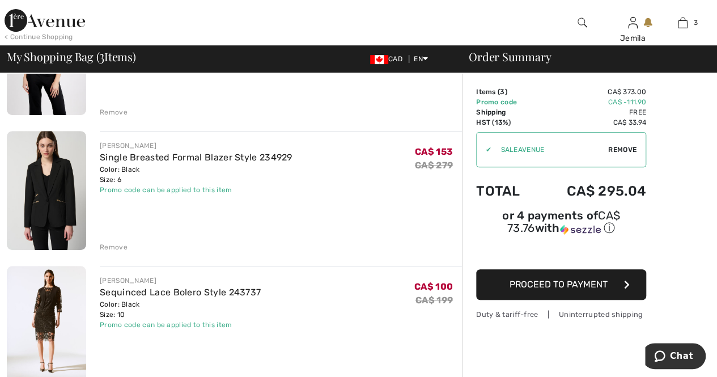
scroll to position [170, 0]
click at [191, 157] on link "Single Breasted Formal Blazer Style 234929" at bounding box center [196, 157] width 193 height 11
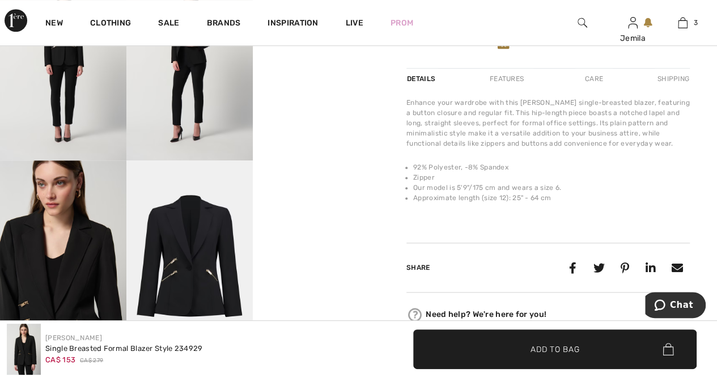
scroll to position [397, 0]
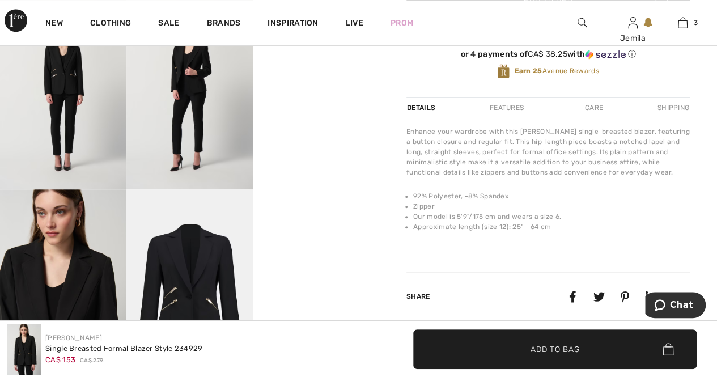
click at [174, 121] on img at bounding box center [189, 94] width 126 height 189
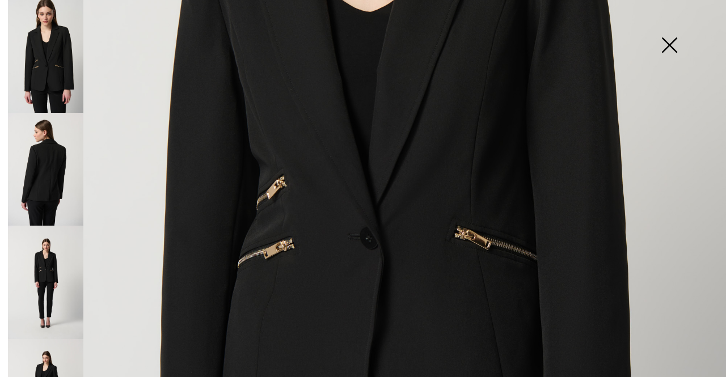
scroll to position [624, 0]
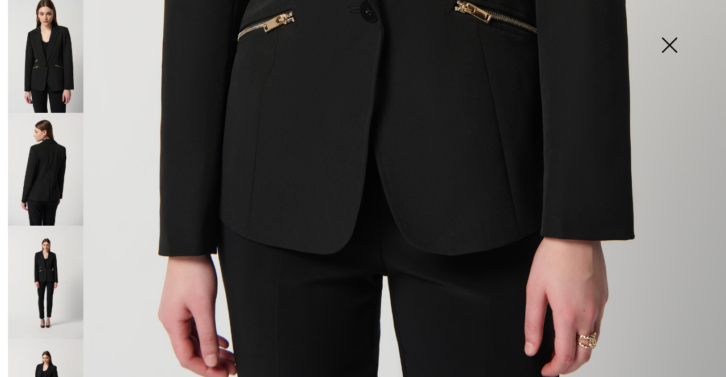
click at [54, 282] on img at bounding box center [45, 282] width 75 height 113
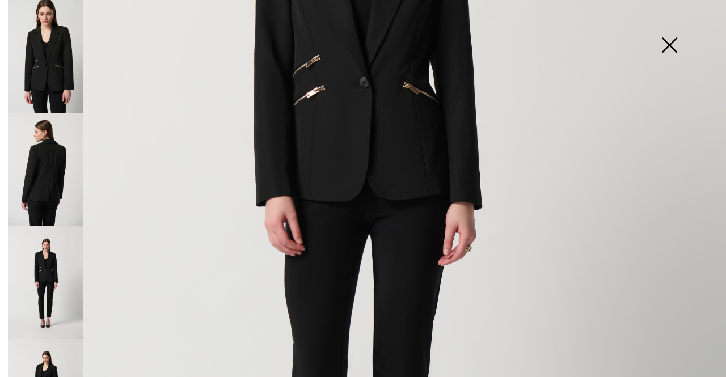
scroll to position [170, 0]
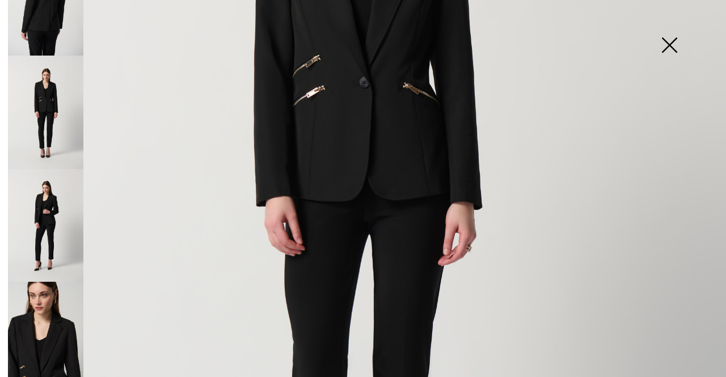
click at [49, 223] on img at bounding box center [45, 225] width 75 height 113
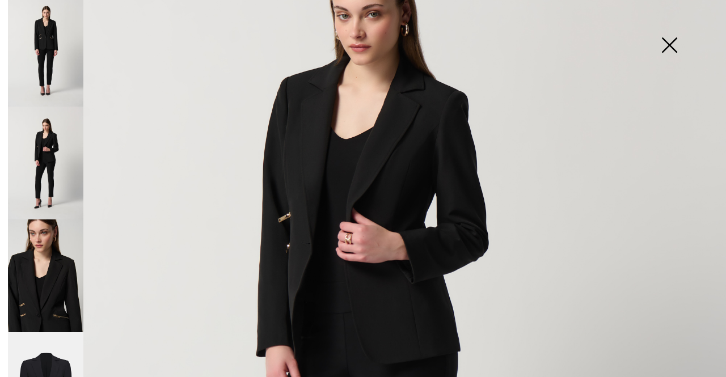
scroll to position [277, 0]
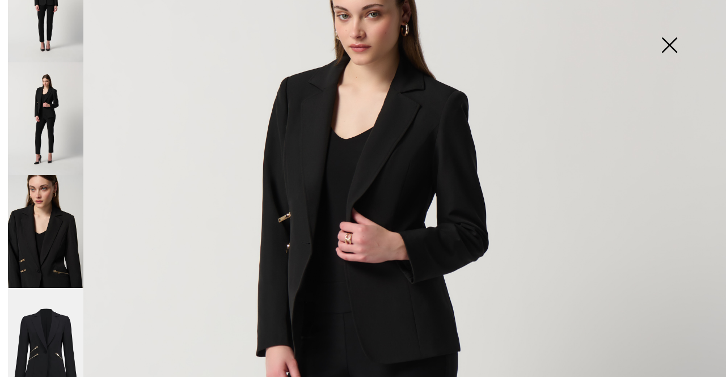
click at [64, 318] on img at bounding box center [45, 344] width 75 height 113
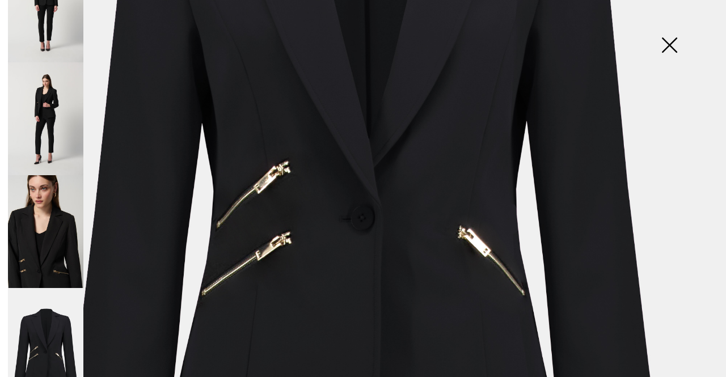
scroll to position [170, 0]
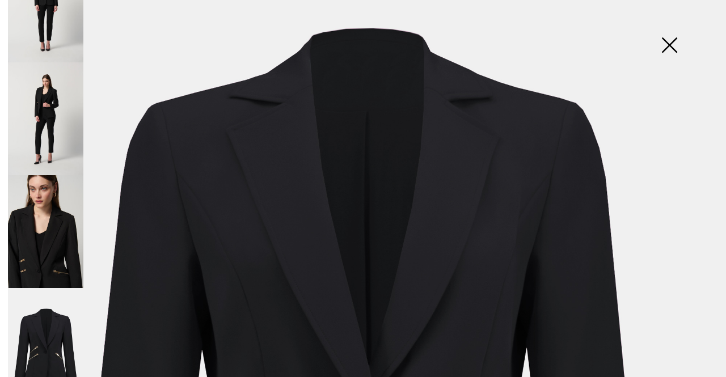
click at [671, 46] on img at bounding box center [669, 46] width 57 height 58
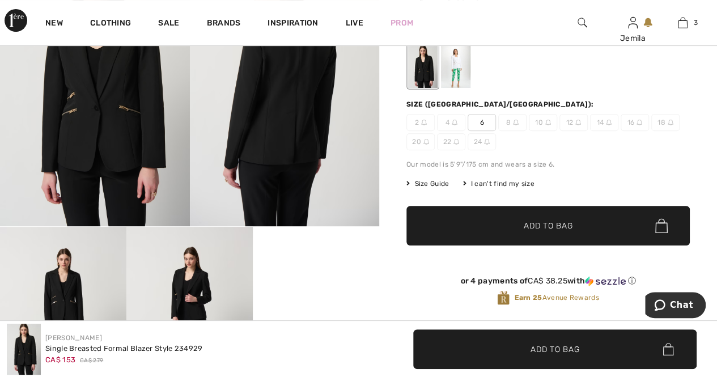
scroll to position [0, 0]
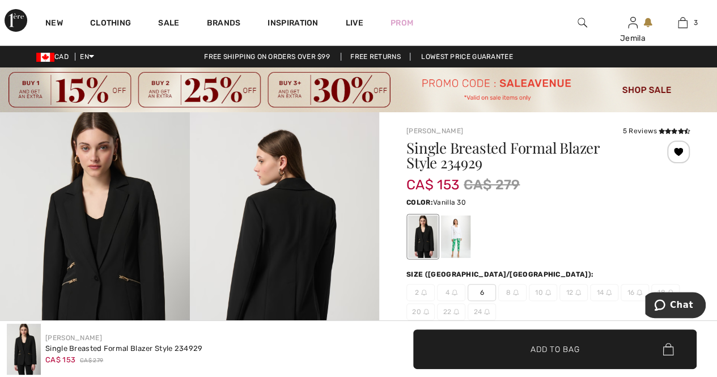
click at [464, 246] on div at bounding box center [455, 236] width 29 height 43
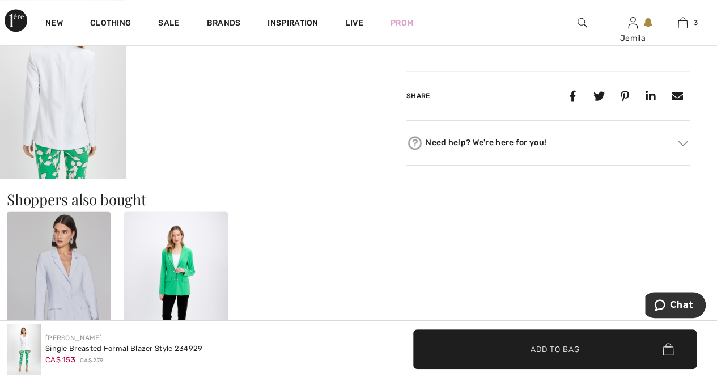
scroll to position [680, 0]
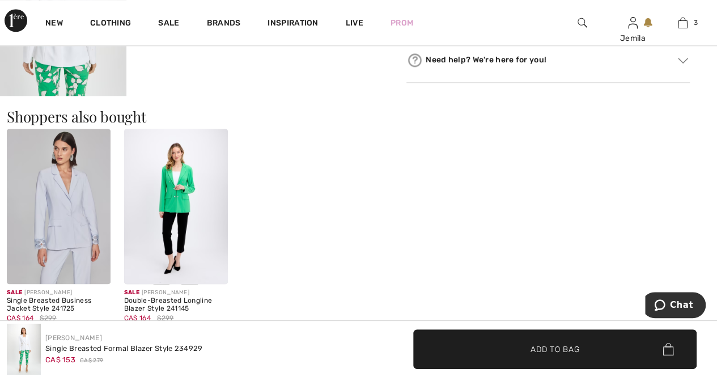
click at [84, 211] on img at bounding box center [59, 206] width 104 height 155
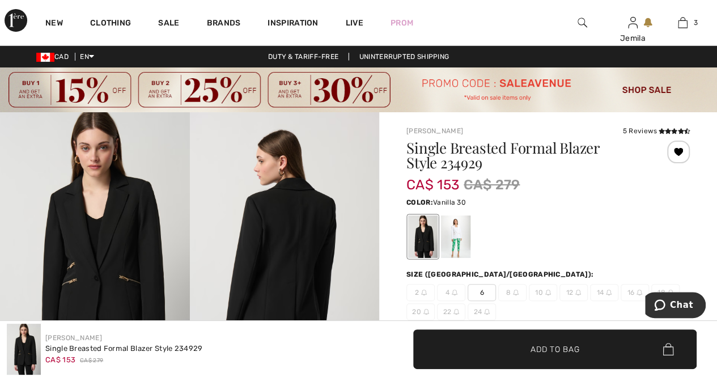
click at [462, 240] on div at bounding box center [455, 236] width 29 height 43
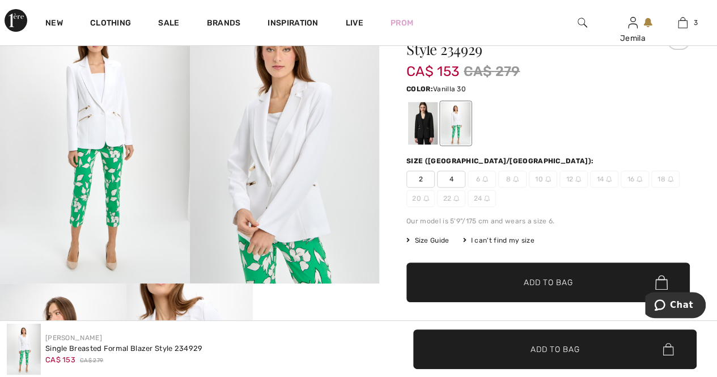
click at [82, 146] on img at bounding box center [95, 141] width 190 height 285
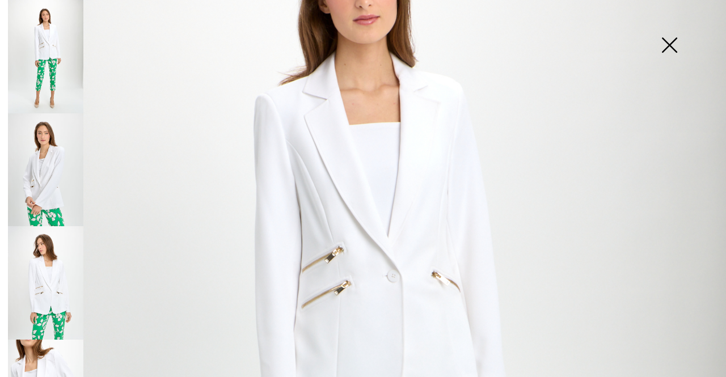
scroll to position [227, 0]
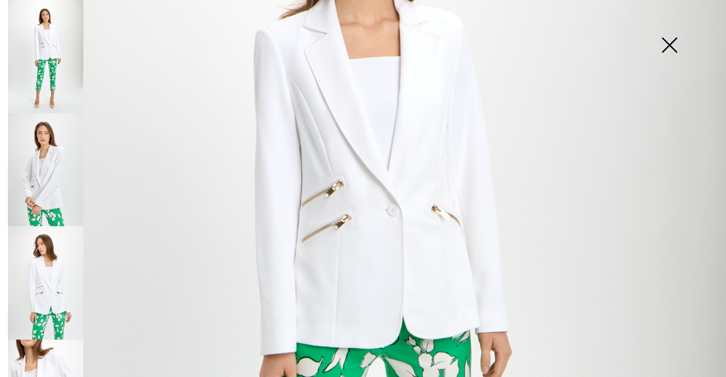
click at [64, 201] on img at bounding box center [45, 169] width 75 height 113
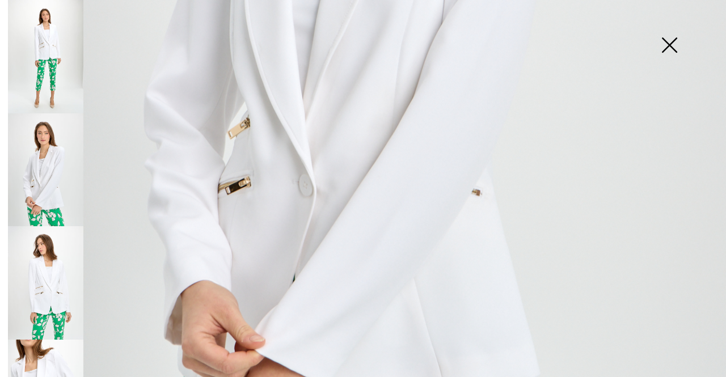
scroll to position [567, 0]
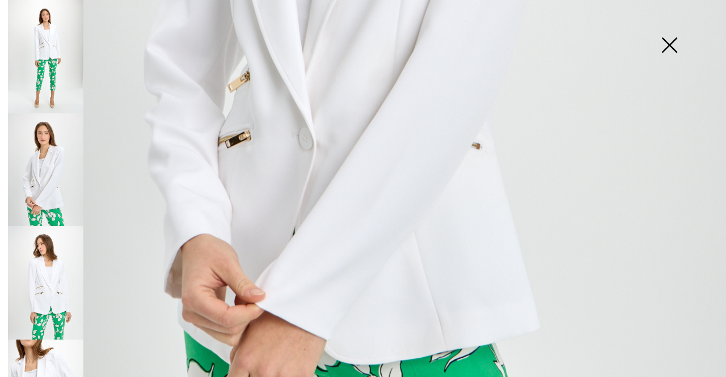
click at [48, 272] on img at bounding box center [45, 282] width 75 height 113
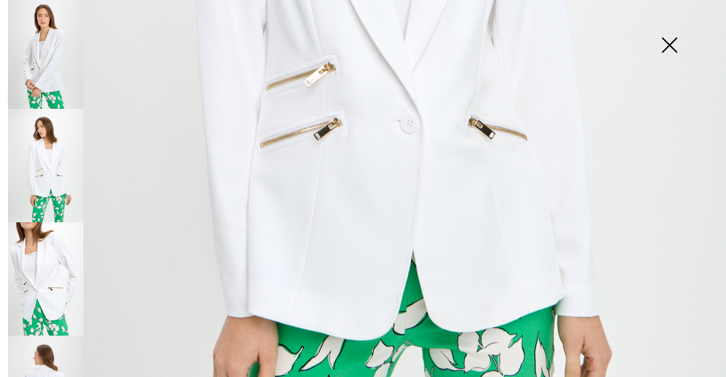
scroll to position [169, 0]
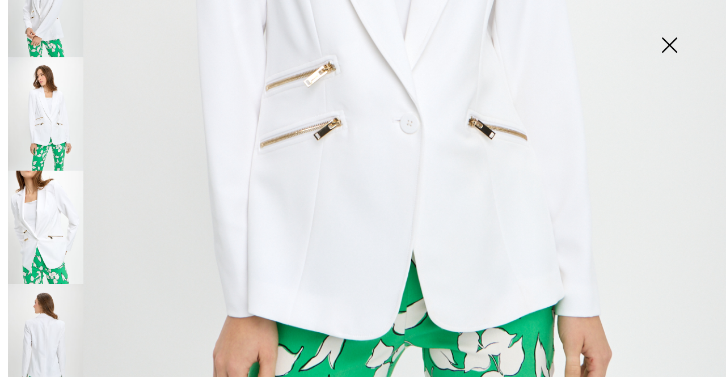
click at [61, 227] on img at bounding box center [45, 227] width 75 height 113
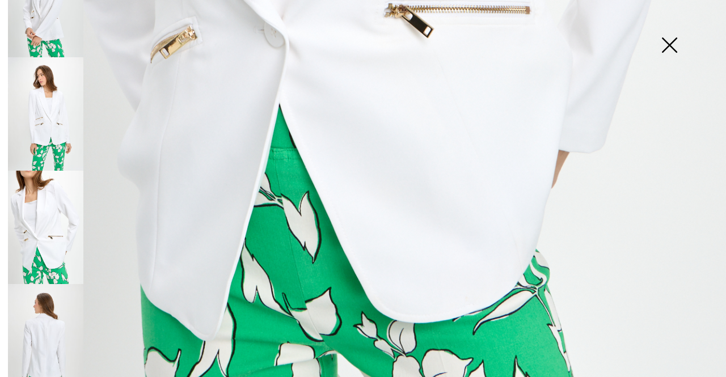
scroll to position [680, 0]
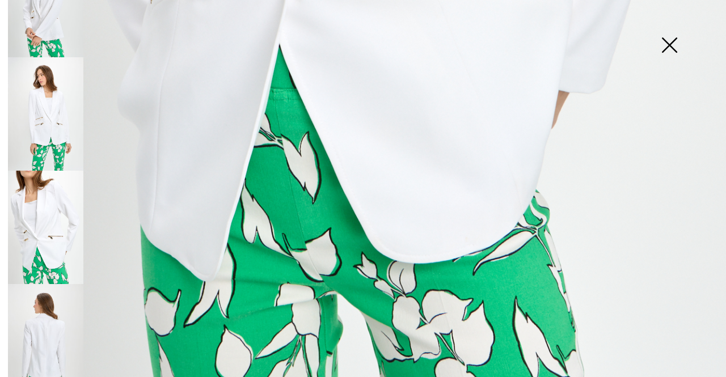
click at [41, 327] on img at bounding box center [45, 340] width 75 height 113
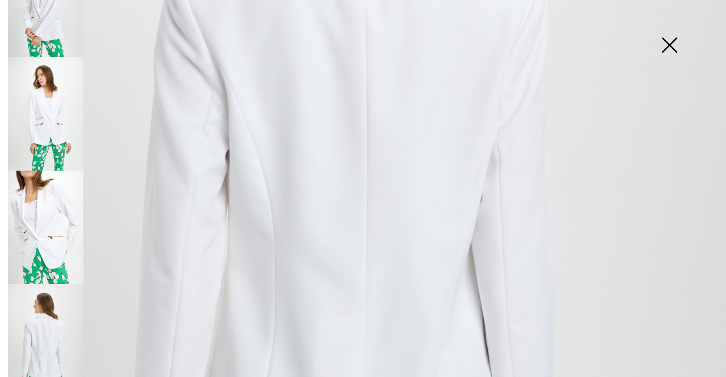
scroll to position [0, 0]
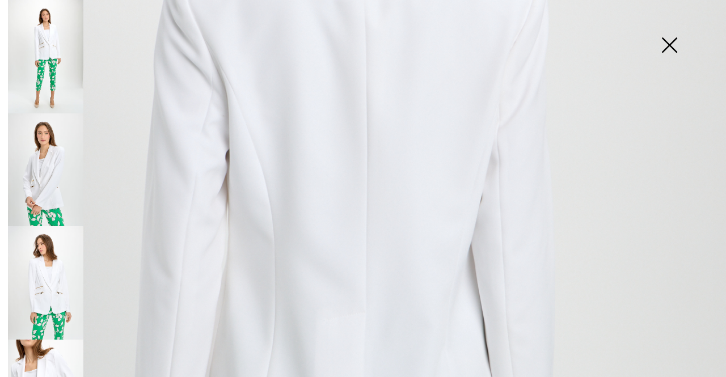
click at [60, 64] on img at bounding box center [45, 56] width 75 height 113
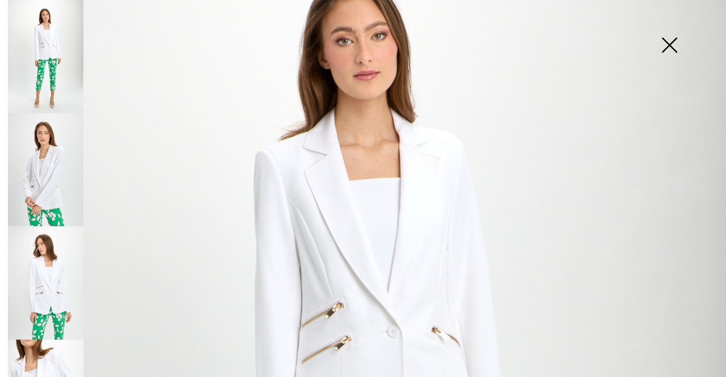
scroll to position [57, 0]
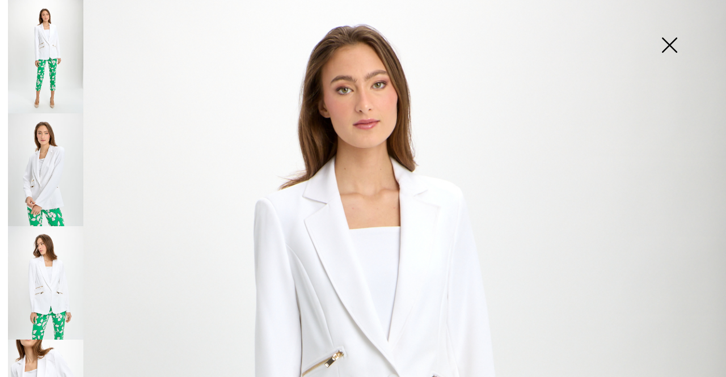
click at [668, 46] on img at bounding box center [669, 46] width 57 height 58
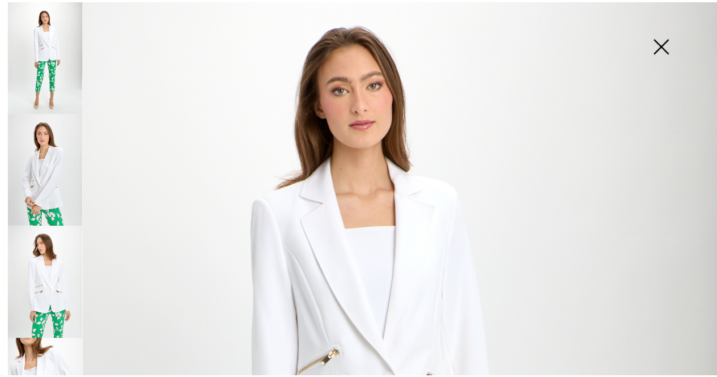
scroll to position [113, 0]
